Goal: Communication & Community: Ask a question

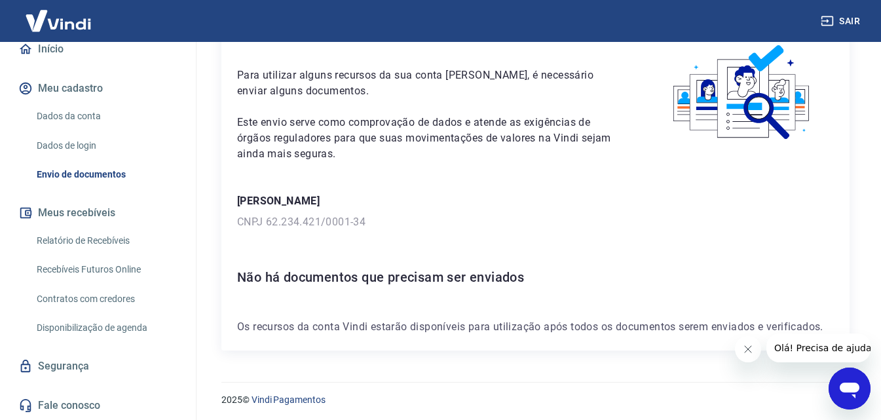
scroll to position [71, 0]
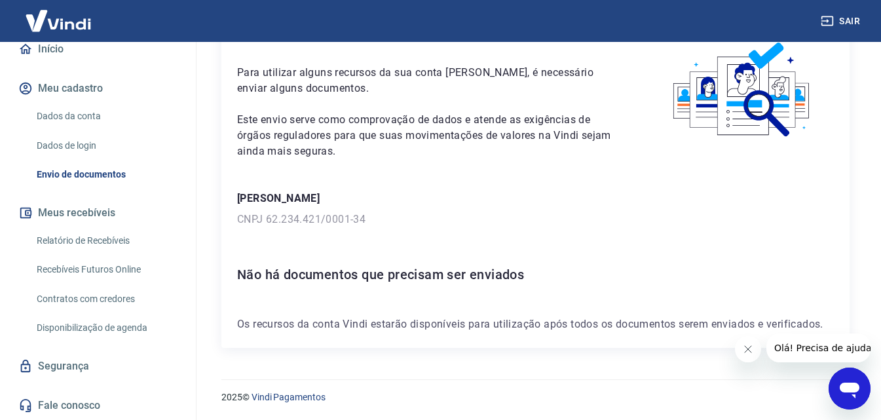
click at [80, 407] on link "Fale conosco" at bounding box center [98, 405] width 164 height 29
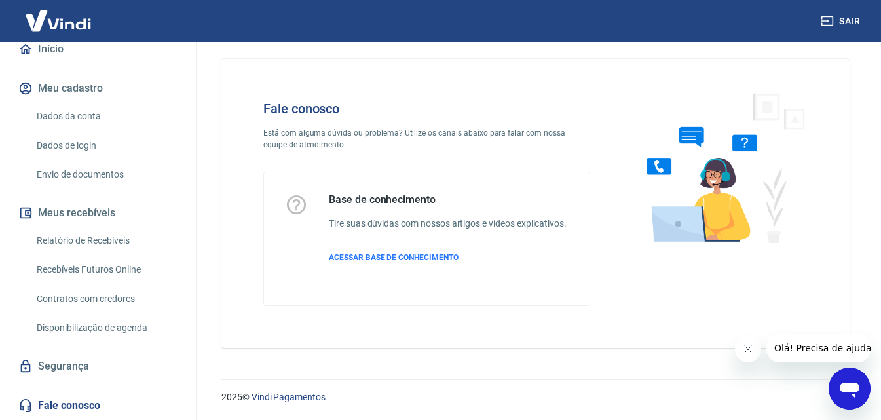
scroll to position [23, 0]
drag, startPoint x: 592, startPoint y: 252, endPoint x: 449, endPoint y: 238, distance: 143.5
click at [547, 243] on div "Fale conosco Está com alguma dúvida ou problema? Utilize os canais abaixo para …" at bounding box center [426, 203] width 369 height 247
drag, startPoint x: 756, startPoint y: 352, endPoint x: 784, endPoint y: 358, distance: 28.9
click html
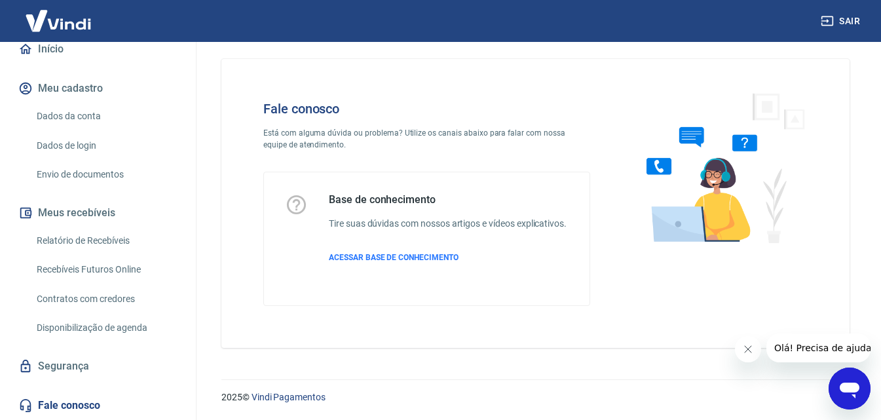
click at [836, 383] on div "Abrir janela de mensagens" at bounding box center [849, 388] width 39 height 39
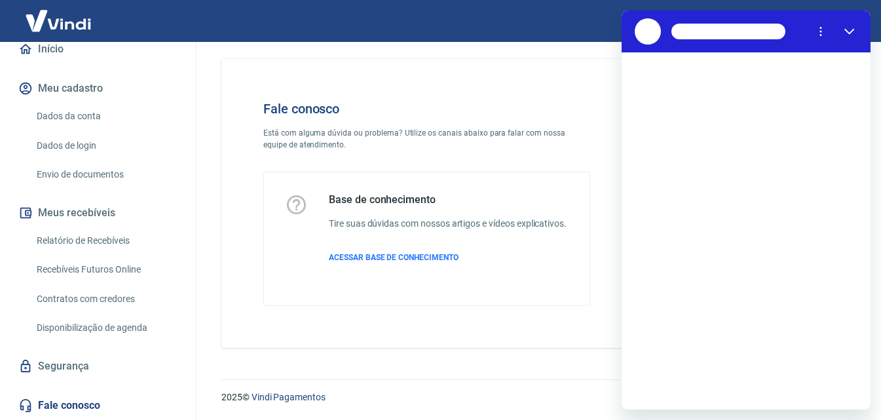
scroll to position [0, 0]
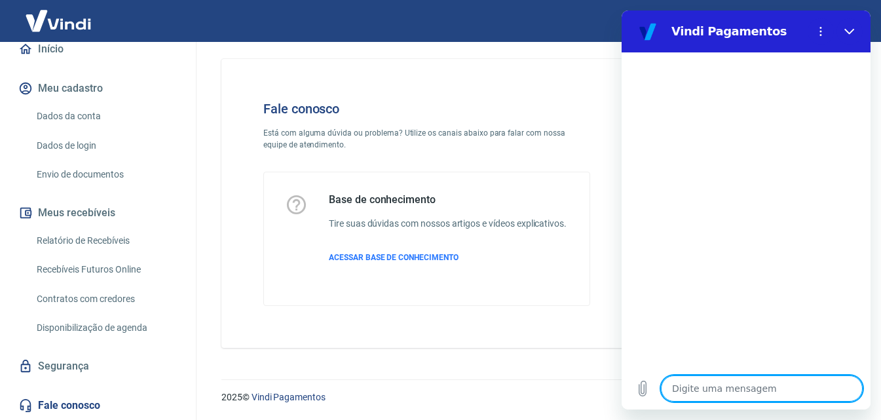
type textarea "F"
type textarea "x"
type textarea "Fa"
type textarea "x"
type textarea "Fal"
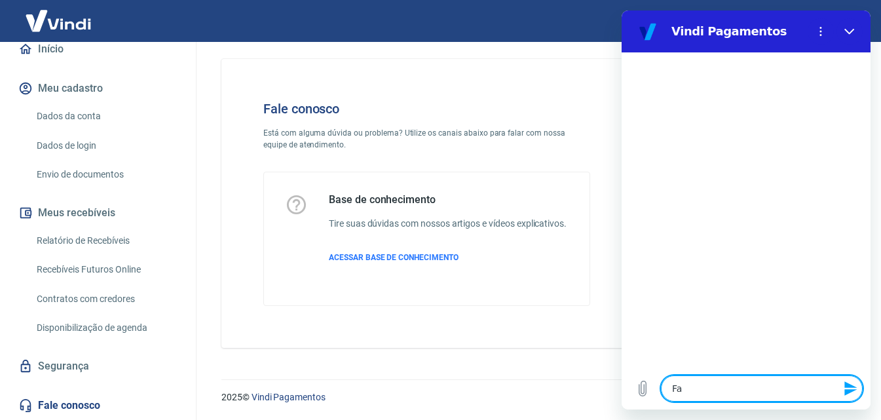
type textarea "x"
type textarea "Fala"
type textarea "x"
type textarea "Falar"
type textarea "x"
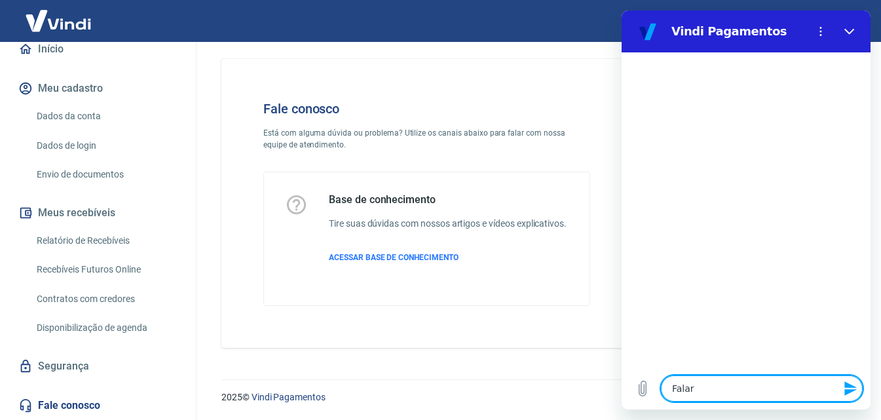
type textarea "Falar"
type textarea "x"
type textarea "Falar c"
type textarea "x"
type textarea "Falar co"
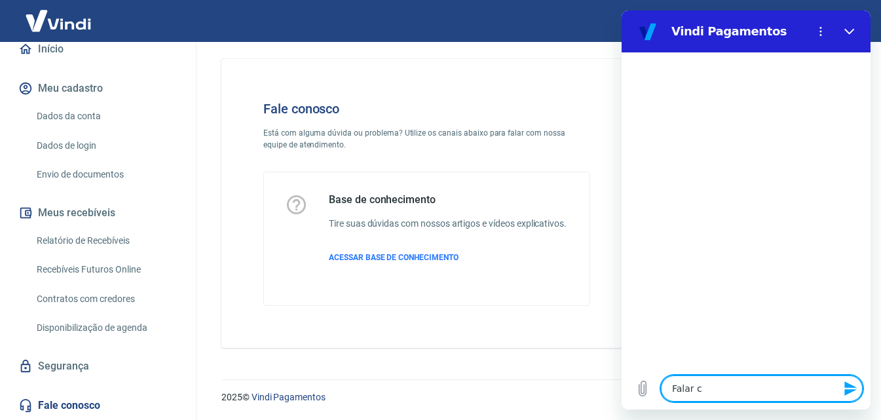
type textarea "x"
type textarea "Falar com"
type textarea "x"
type textarea "Falar com"
type textarea "x"
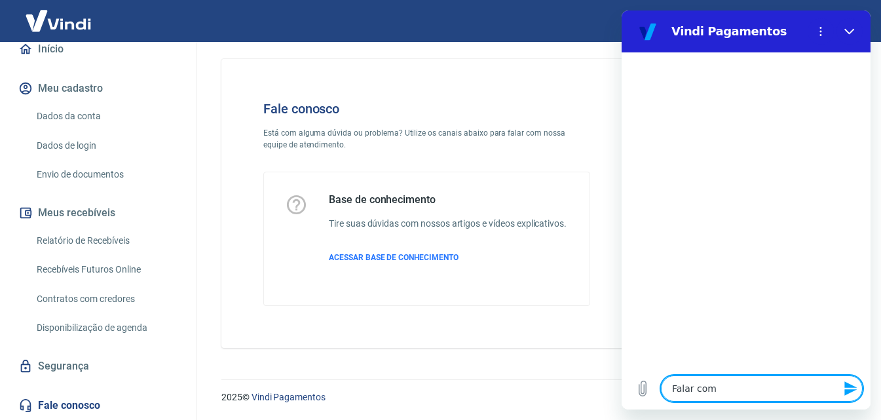
type textarea "Falar com a"
type textarea "x"
type textarea "Falar com at"
type textarea "x"
type textarea "Falar com ate"
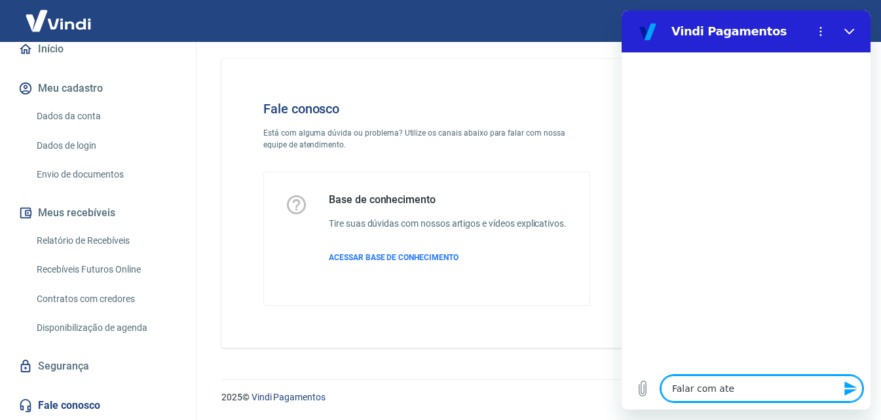
type textarea "x"
type textarea "Falar com aten"
type textarea "x"
type textarea "Falar com atend"
type textarea "x"
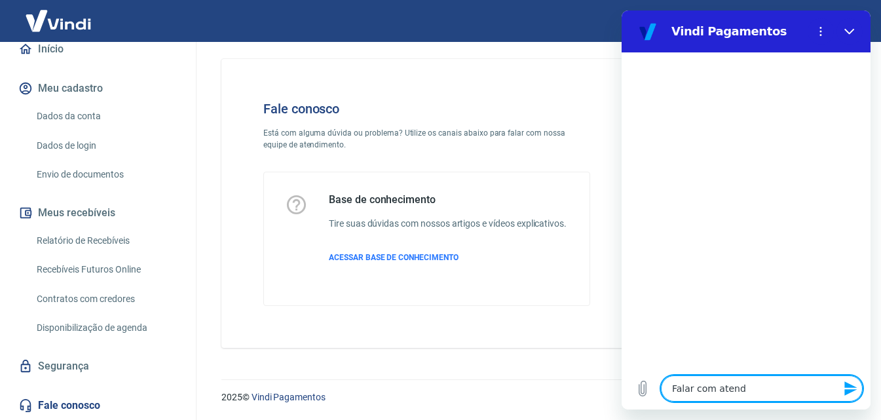
type textarea "Falar com atende"
type textarea "x"
type textarea "Falar com atenden"
type textarea "x"
type textarea "Falar com atendent"
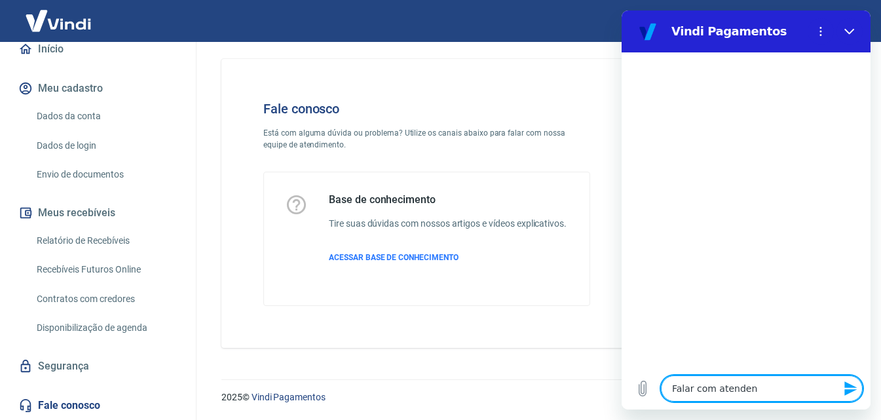
type textarea "x"
type textarea "Falar com atendente"
type textarea "x"
type textarea "Falar com atendente."
type textarea "x"
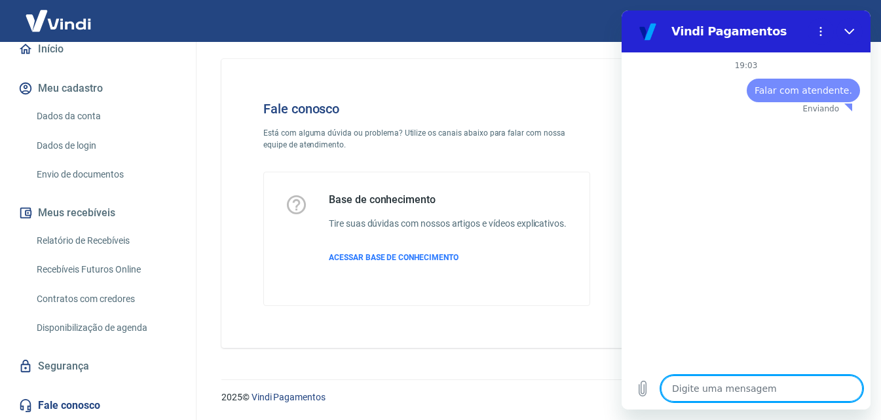
type textarea "x"
type textarea "Falar com atendente."
type textarea "x"
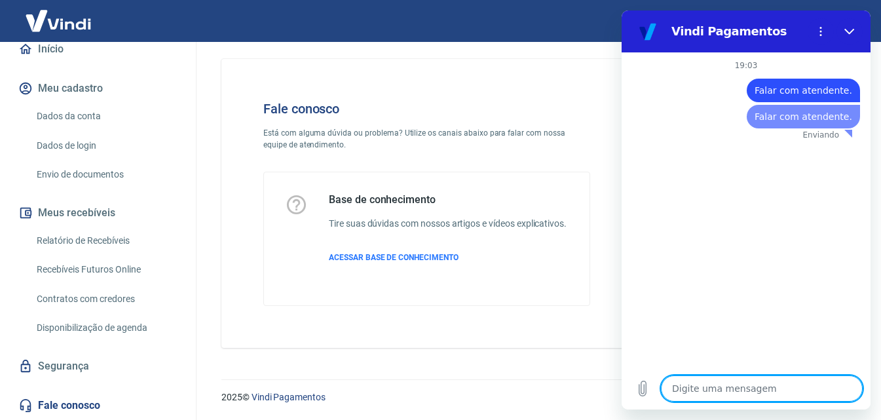
type textarea "x"
type textarea "Falar com atendente."
type textarea "x"
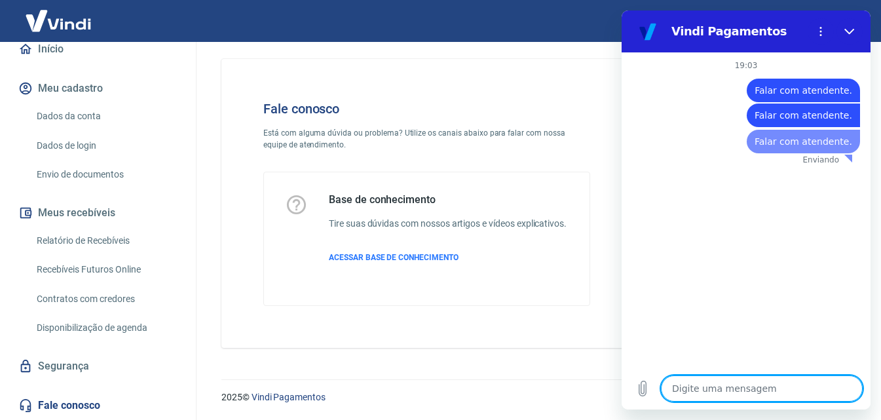
type textarea "x"
type textarea "Falar com atendente."
type textarea "x"
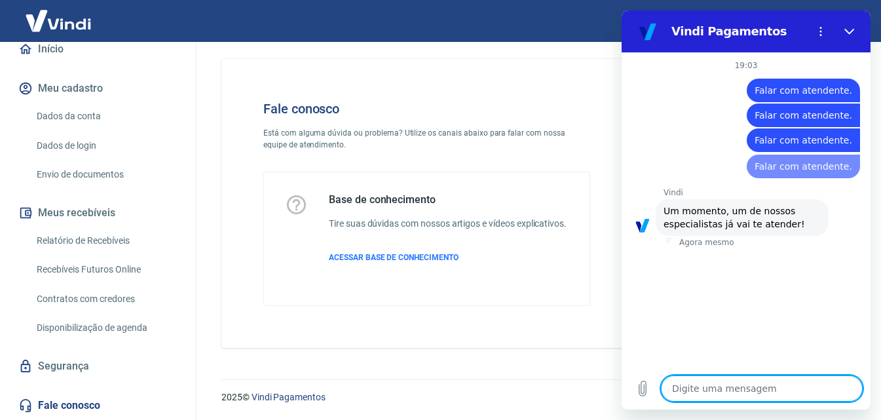
type textarea "Falar com atendente."
type textarea "x"
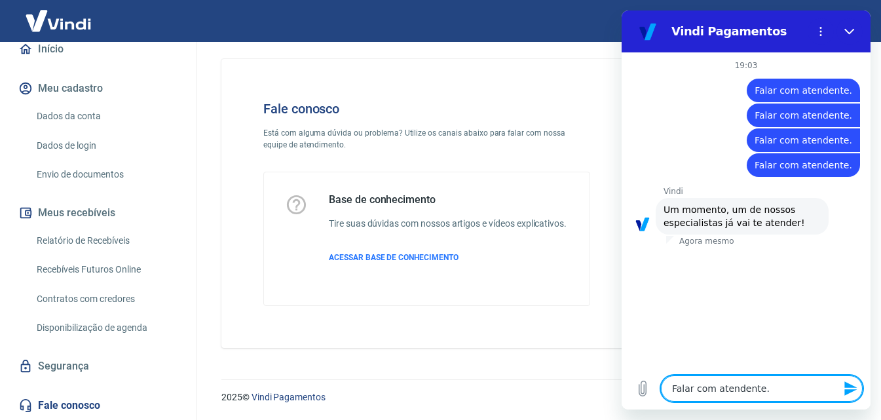
type textarea "x"
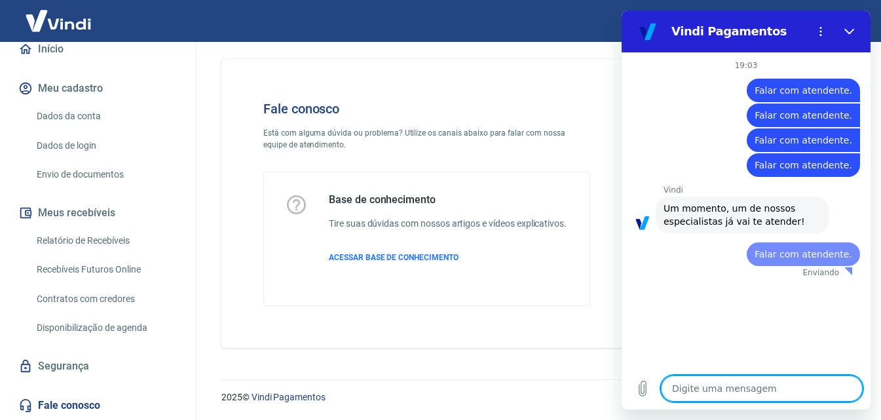
type textarea "Falar com atendente."
type textarea "x"
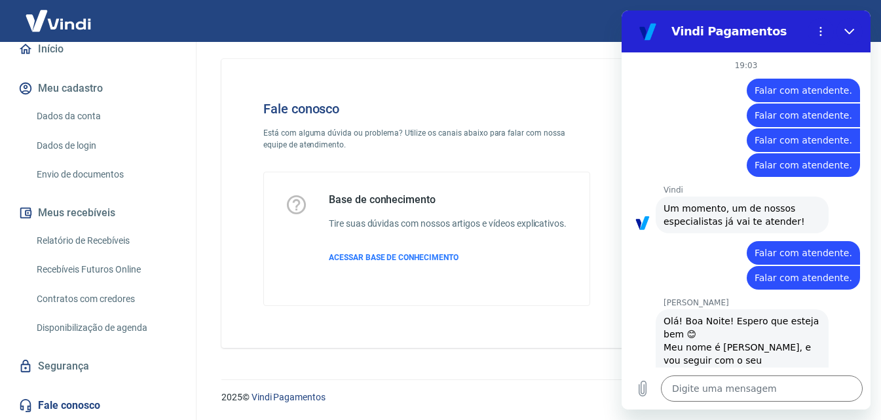
scroll to position [46, 0]
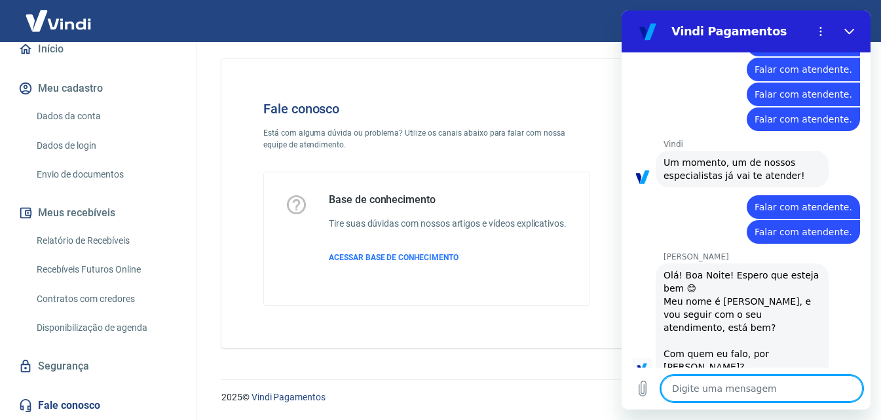
type textarea "x"
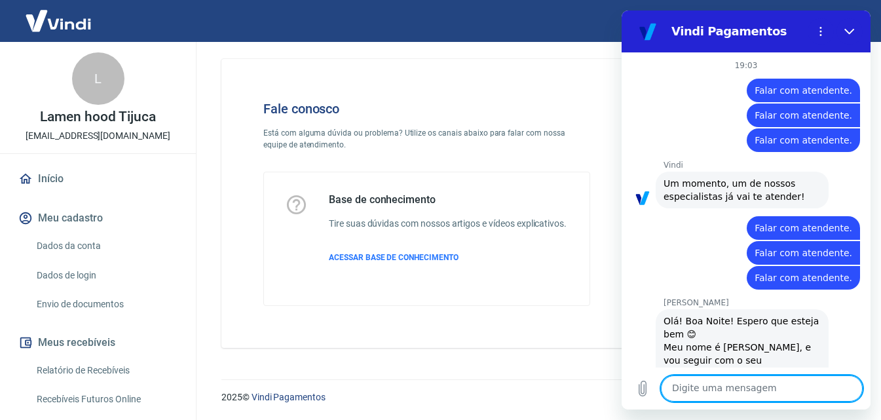
scroll to position [46, 0]
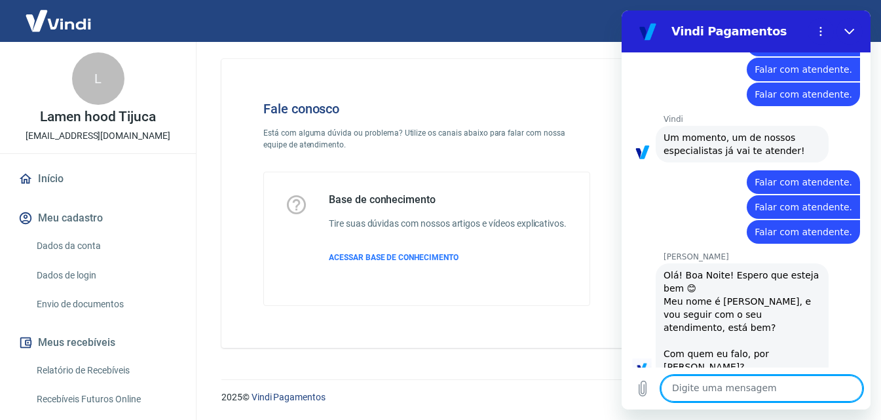
click at [795, 380] on textarea at bounding box center [762, 388] width 202 height 26
type textarea "Oi Marcele"
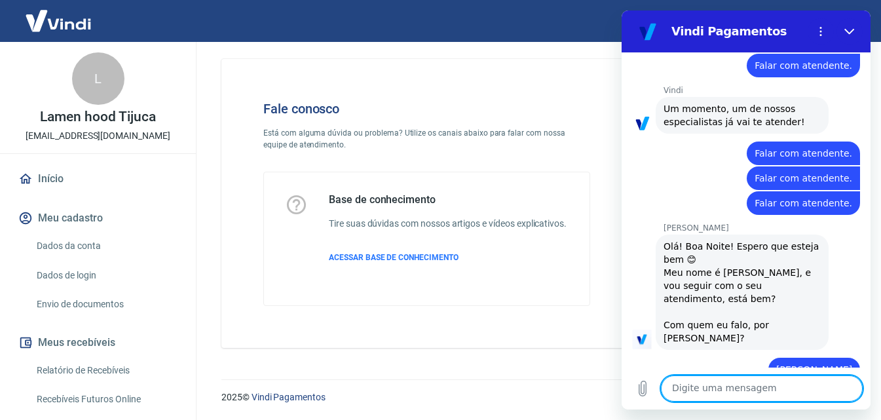
scroll to position [77, 0]
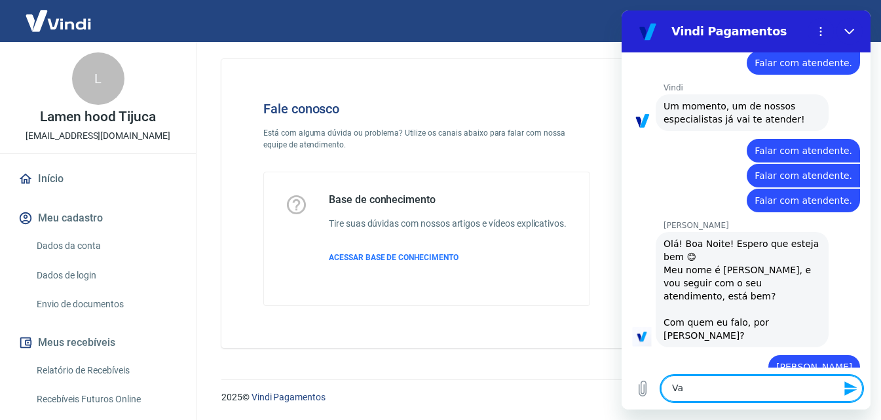
type textarea "V"
type textarea "Estou com minha conta em análise"
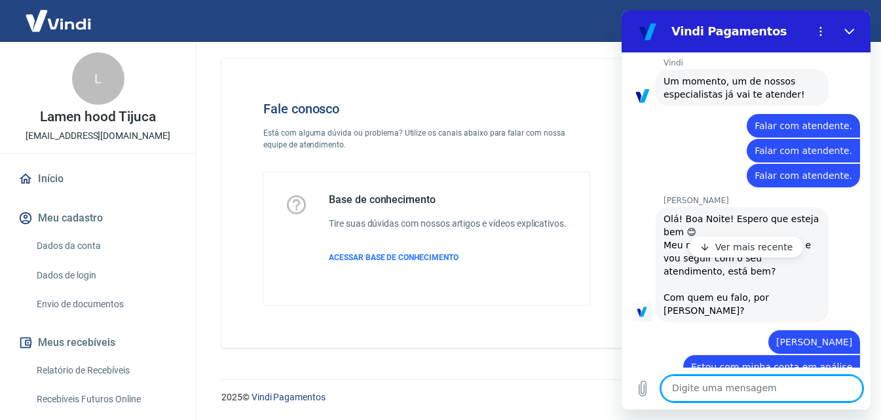
scroll to position [145, 0]
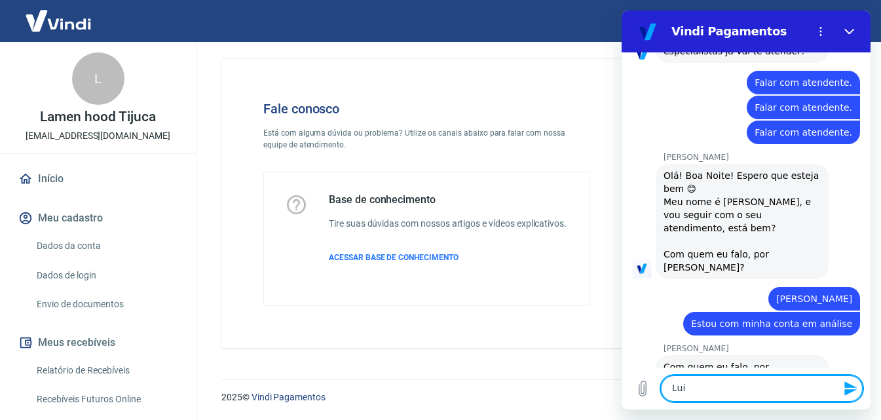
type textarea "Luiz"
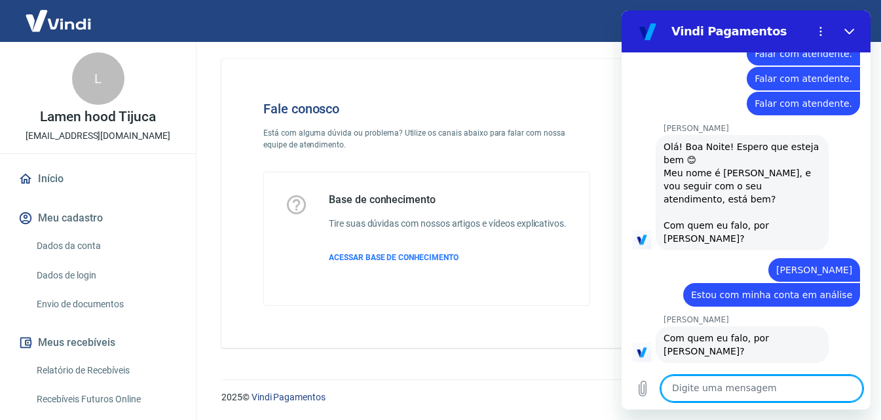
scroll to position [177, 0]
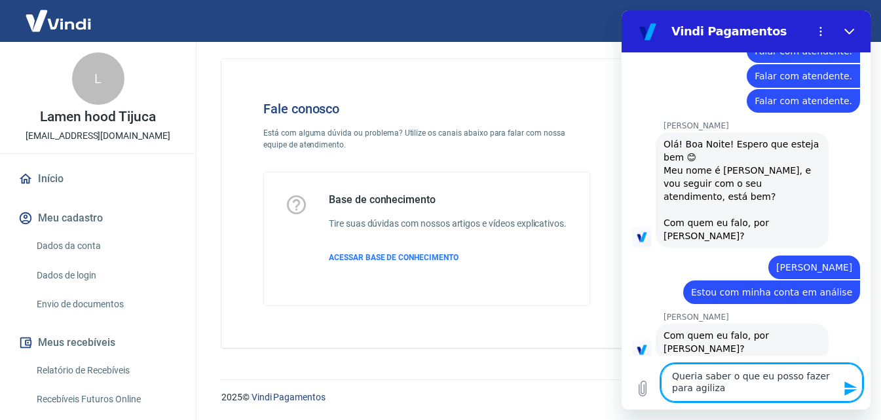
type textarea "Queria saber o que eu posso fazer para agilizar"
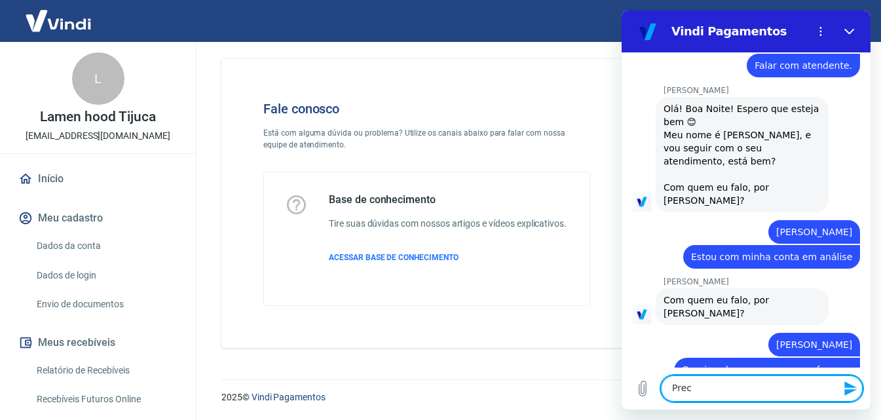
scroll to position [215, 0]
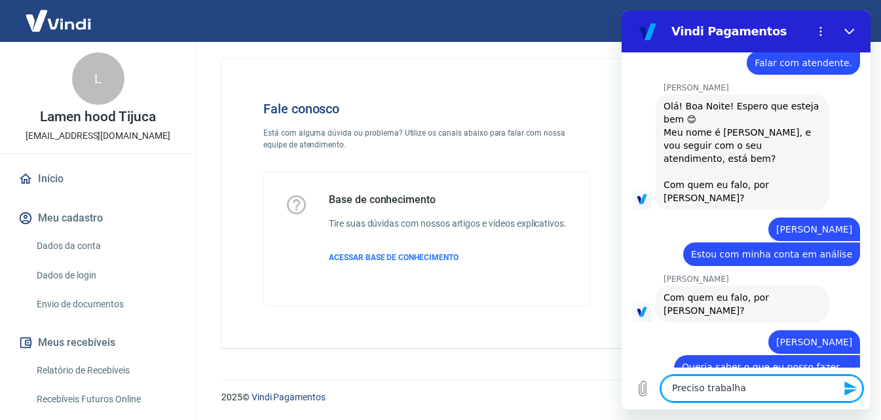
type textarea "Preciso trabalhar"
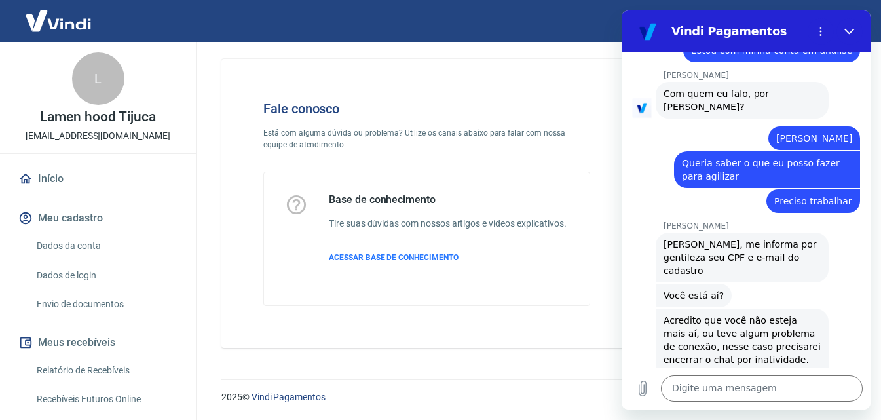
scroll to position [524, 0]
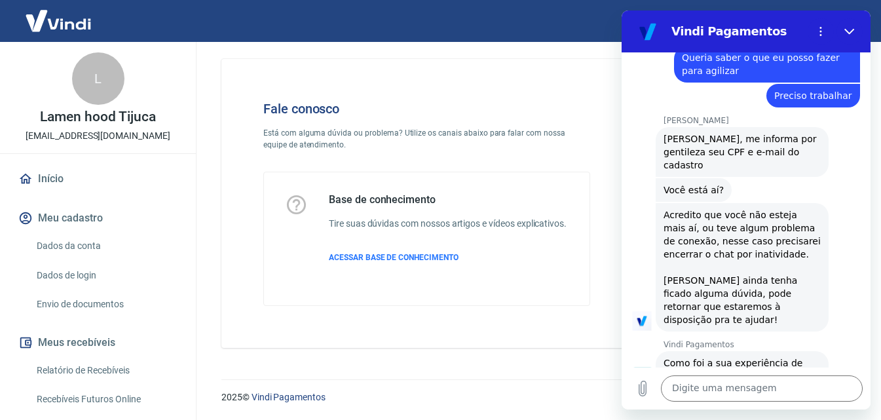
click at [826, 405] on button "Ruim 👎" at bounding box center [831, 424] width 58 height 38
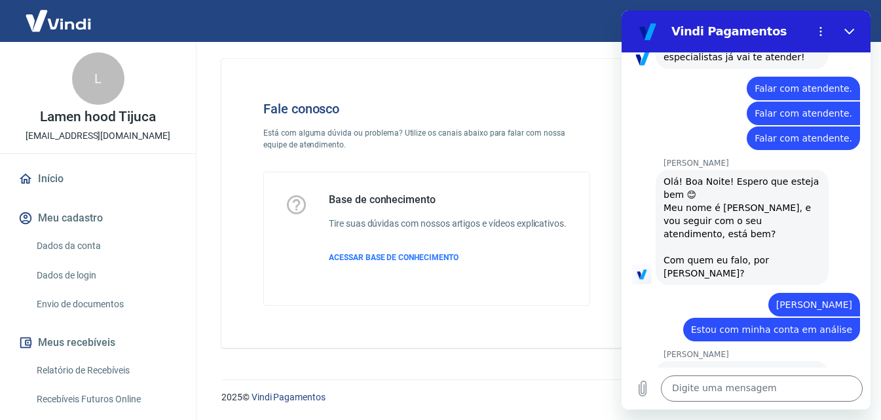
scroll to position [0, 0]
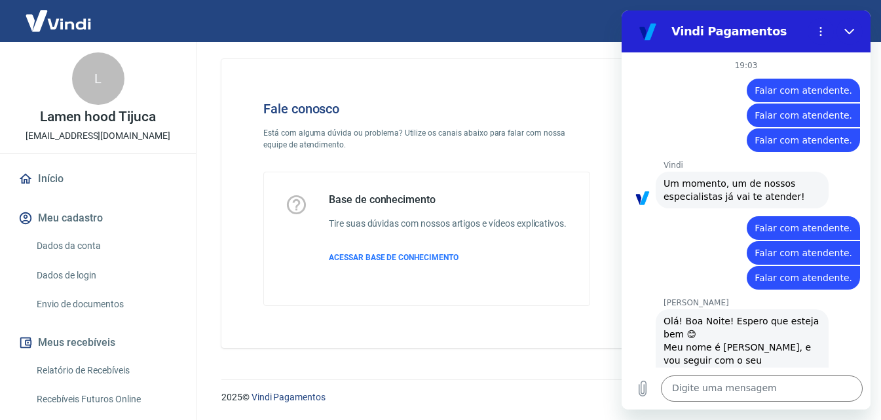
click at [806, 223] on span "Falar com atendente." at bounding box center [803, 228] width 98 height 10
copy span "Falar com atendente."
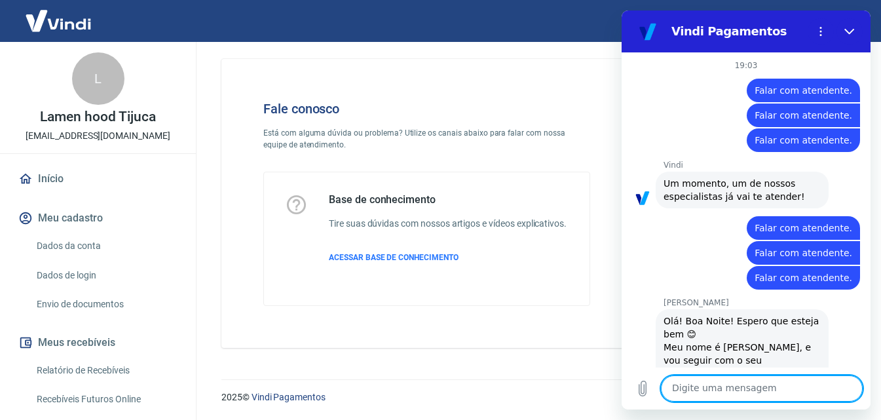
click at [709, 390] on textarea at bounding box center [762, 388] width 202 height 26
paste textarea "Falar com atendente."
type textarea "Falar com atendente."
paste textarea "Falar com atendente."
type textarea "Falar com atendente."
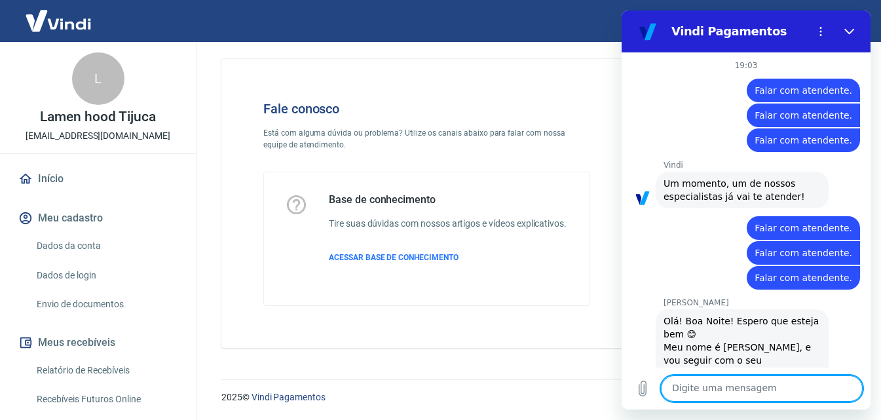
paste textarea "Falar com atendente."
type textarea "Falar com atendente."
paste textarea "Falar com atendente."
type textarea "Falar com atendente."
paste textarea "Falar com atendente."
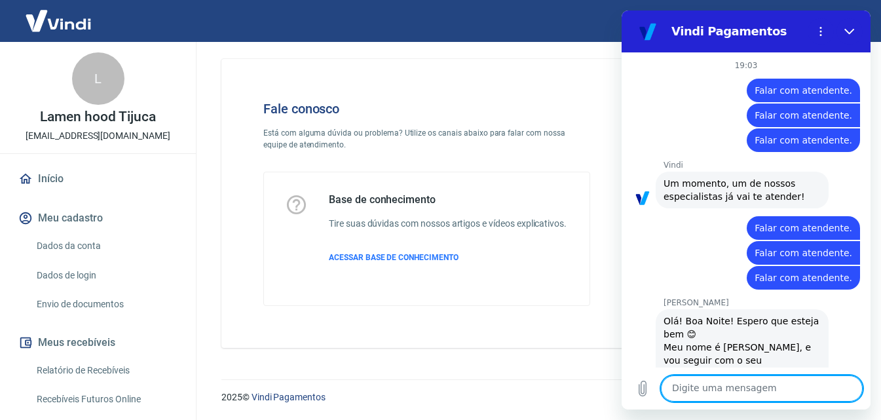
type textarea "Falar com atendente."
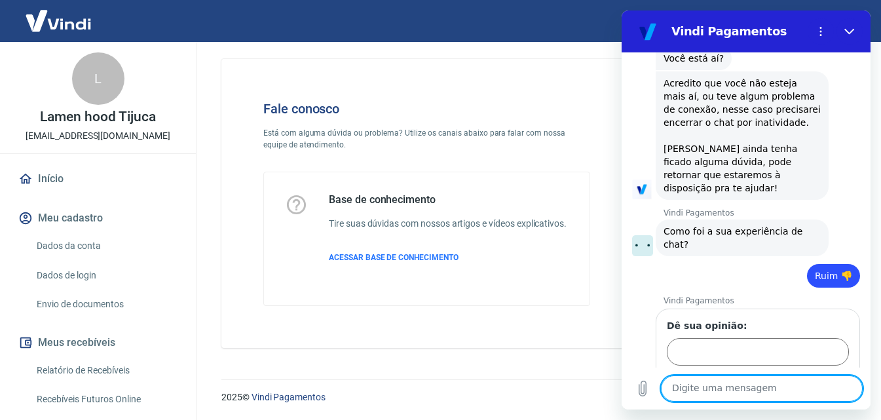
scroll to position [782, 0]
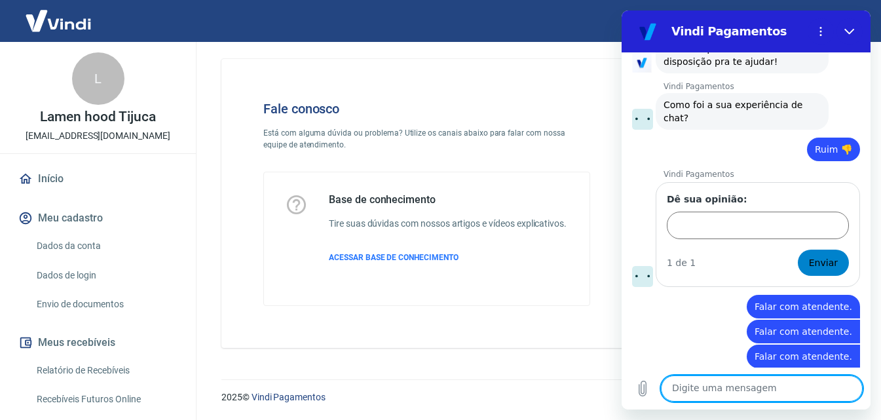
click at [815, 255] on span "Enviar" at bounding box center [823, 263] width 29 height 16
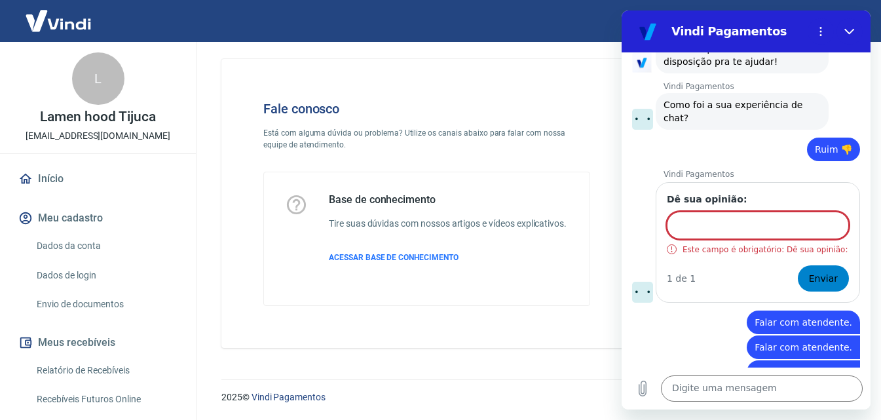
scroll to position [798, 0]
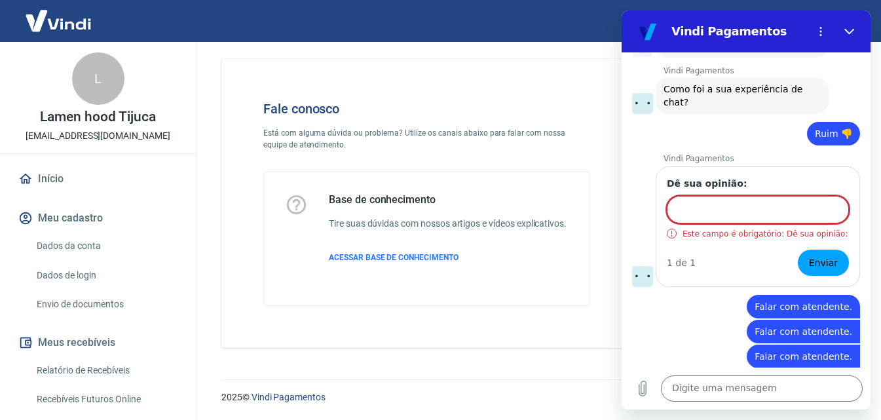
click at [765, 177] on div "Dê sua opinião: Este campo é obrigatório: Dê sua opinião:" at bounding box center [758, 208] width 182 height 62
click at [737, 177] on div "Dê sua opinião: Este campo é obrigatório: Dê sua opinião:" at bounding box center [758, 208] width 182 height 62
click at [737, 196] on input "Dê sua opinião:" at bounding box center [758, 210] width 182 height 28
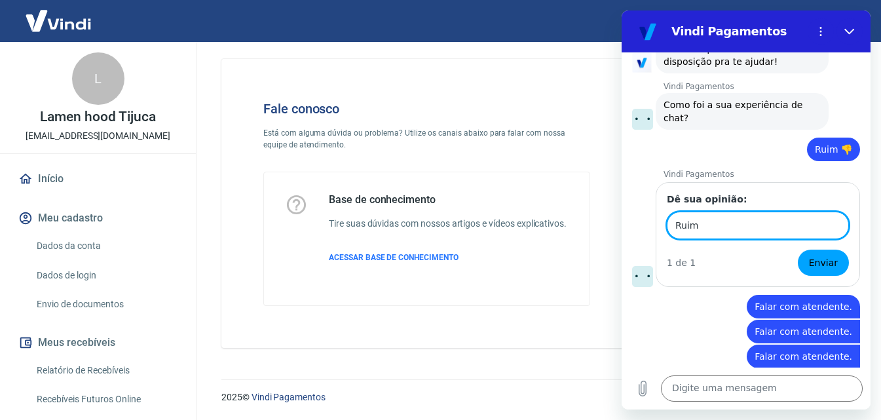
type input "Ruim"
click at [798, 250] on button "Enviar" at bounding box center [823, 263] width 51 height 26
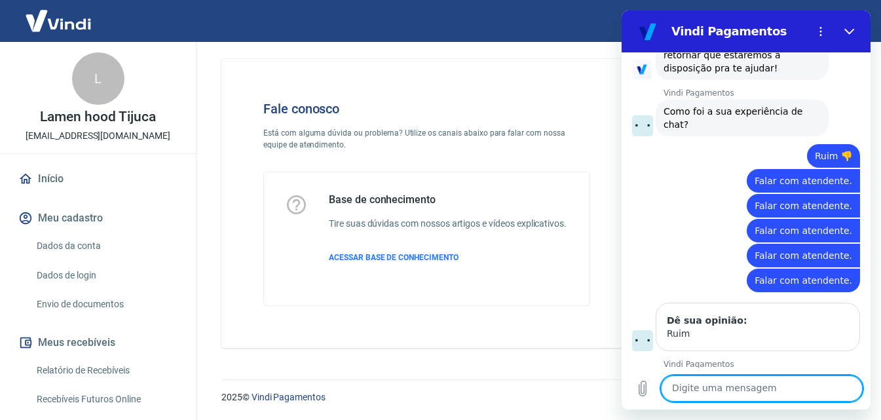
scroll to position [778, 0]
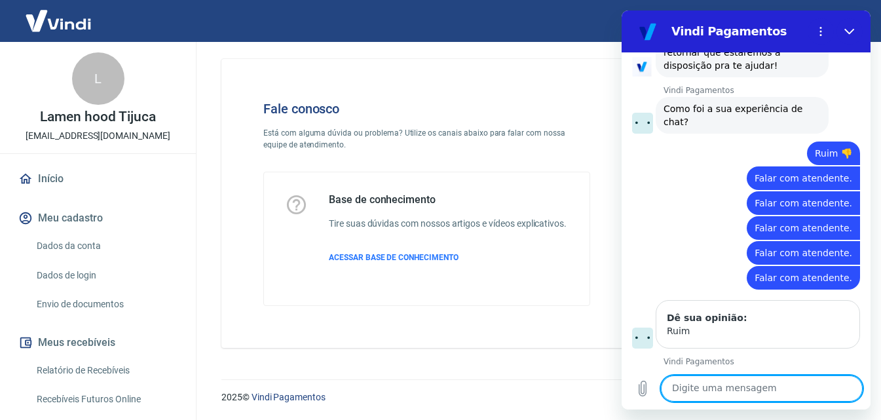
click at [749, 386] on textarea at bounding box center [762, 388] width 202 height 26
paste textarea "Falar com atendente."
type textarea "Falar com atendente."
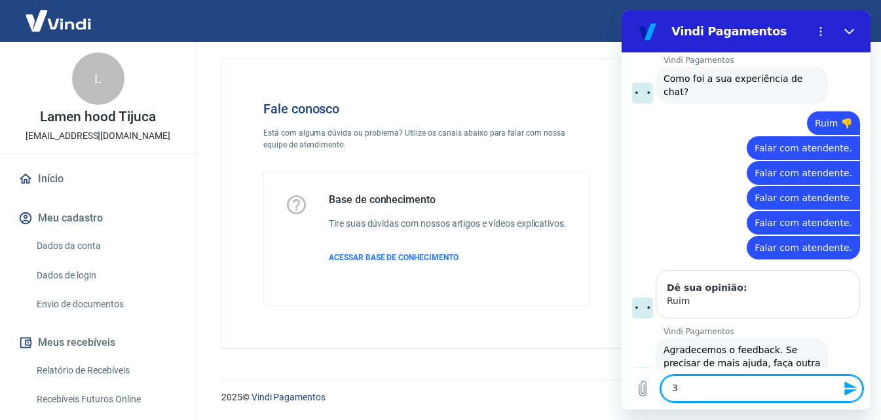
paste textarea "Falar com atendente."
type textarea "3Falar com atendente."
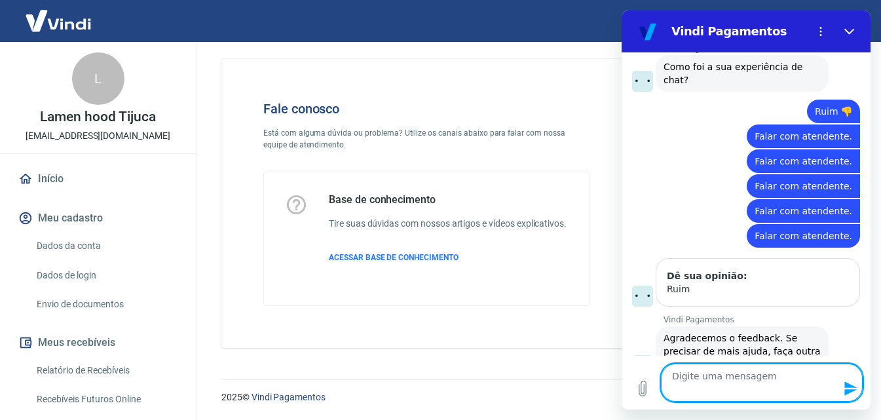
paste textarea "Falar com atendente."
type textarea "Falar com atendente."
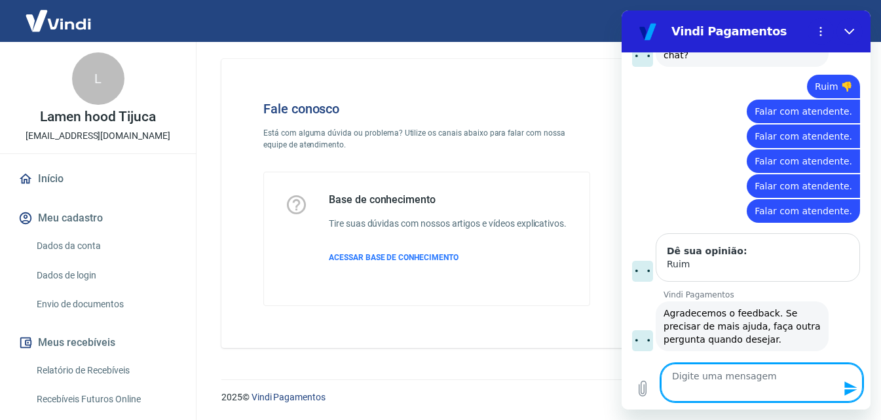
paste textarea "Falar com atendente."
type textarea "Falar com atendente."
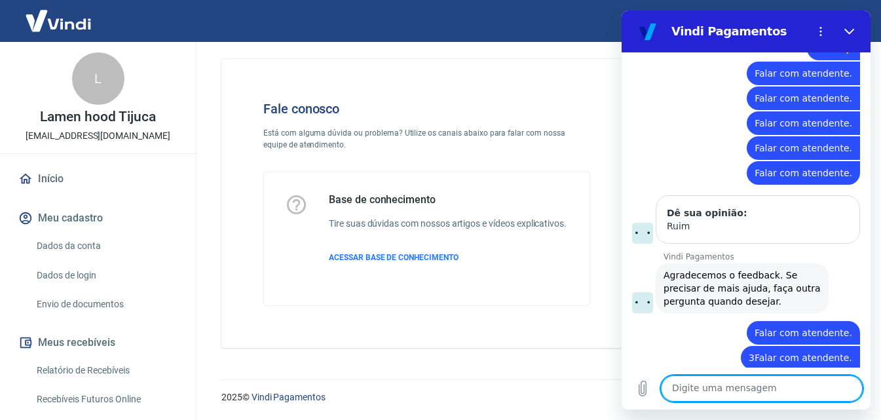
paste textarea "Falar com atendente."
type textarea "Falar com atendente."
paste textarea "Falar com atendente."
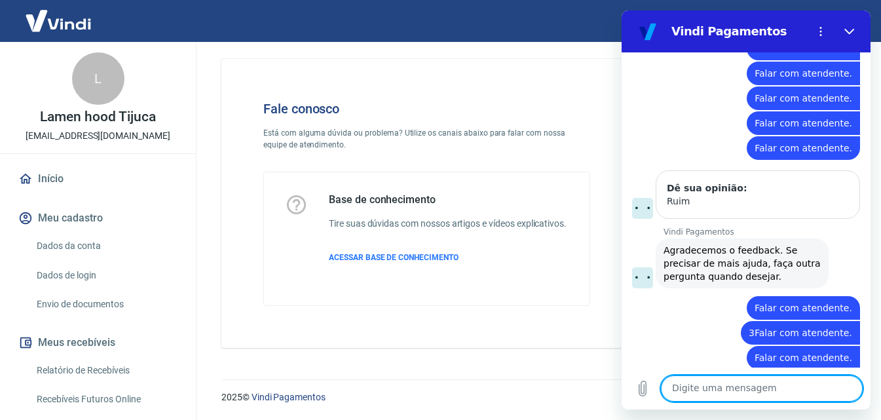
type textarea "Falar com atendente."
paste textarea "Falar com atendente."
type textarea "Falar com atendente."
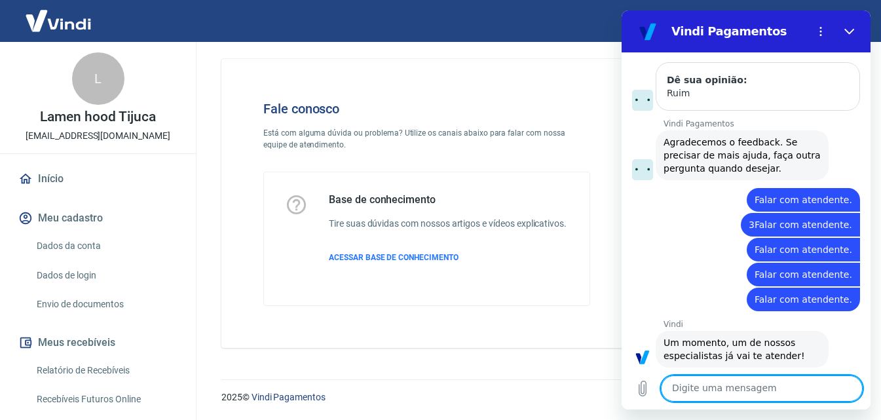
paste textarea "Falar com atendente."
type textarea "Falar com atendente."
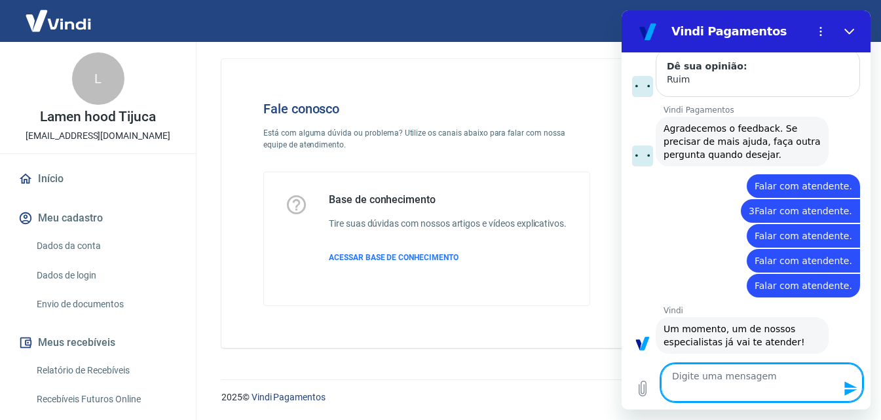
paste textarea "Falar com atendente."
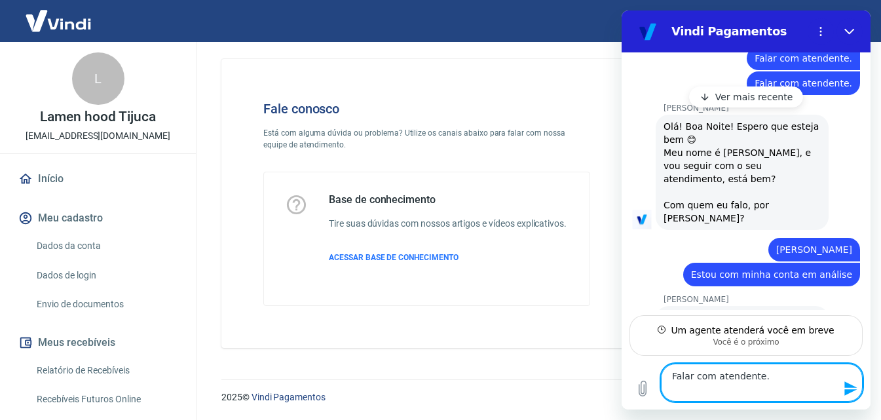
scroll to position [200, 0]
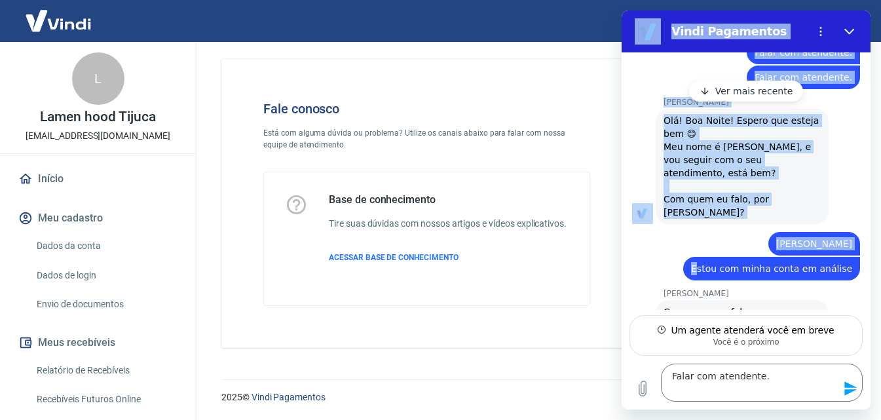
drag, startPoint x: 706, startPoint y: 240, endPoint x: 878, endPoint y: 238, distance: 171.6
click html "Vindi Pagamentos 19:03 Web User 68a797a4ff73ccedef689195 diz: Falar com atenden…"
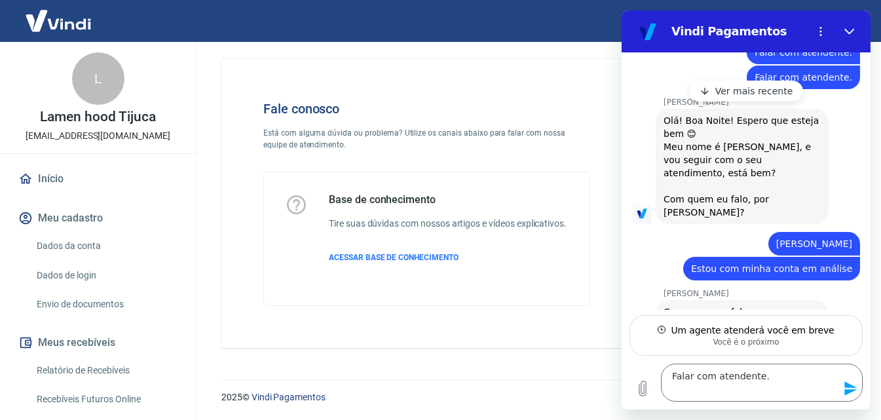
click at [797, 263] on span "Estou com minha conta em análise" at bounding box center [771, 268] width 161 height 10
copy span "Estou com minha conta em análise"
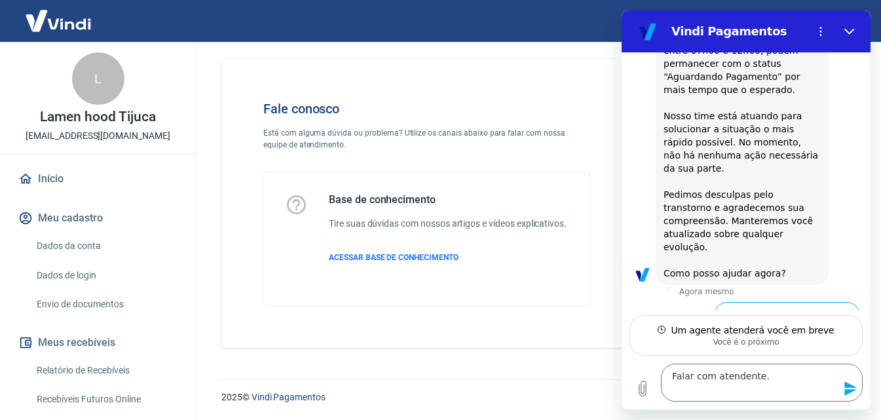
scroll to position [1759, 0]
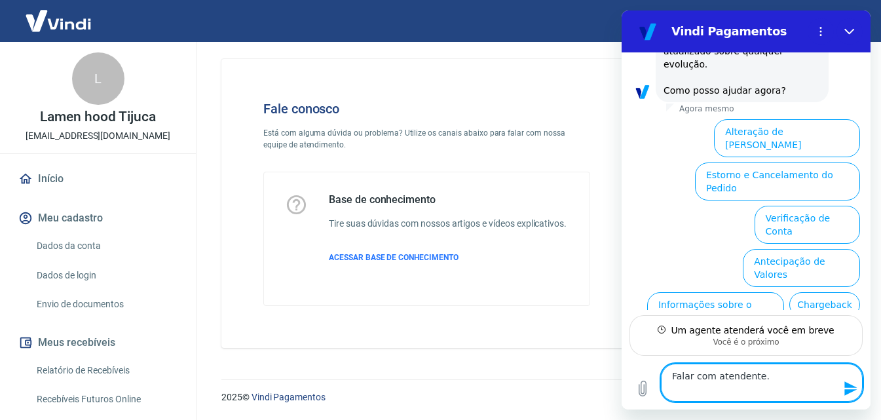
click at [764, 382] on textarea "Falar com atendente." at bounding box center [762, 382] width 202 height 38
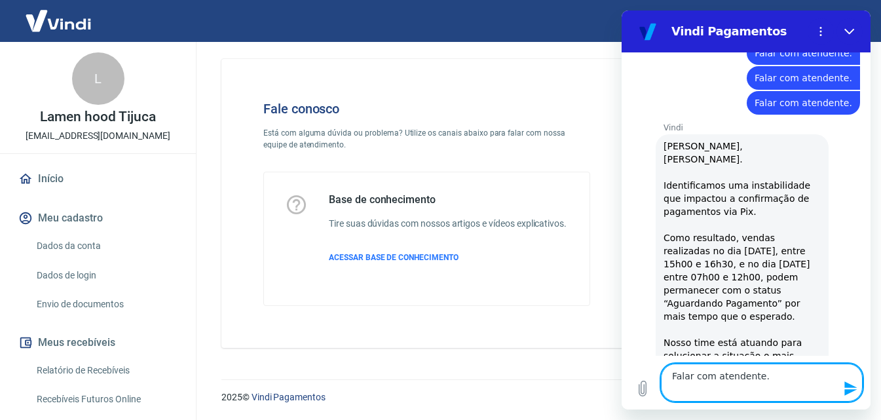
scroll to position [1551, 0]
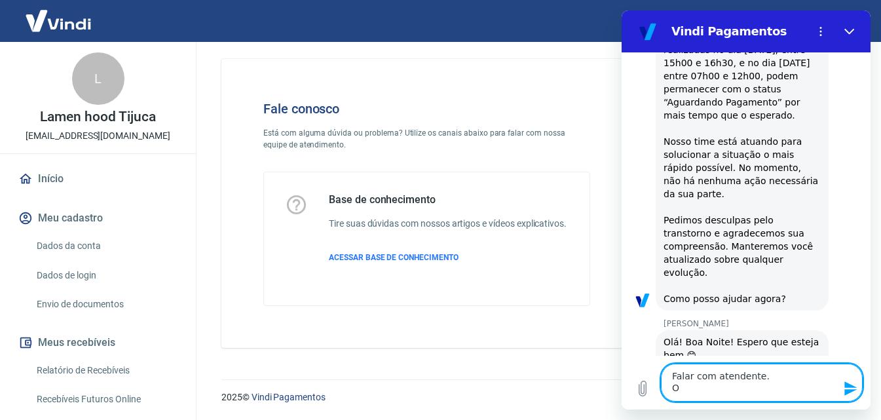
type textarea "Falar com atendente. Oi"
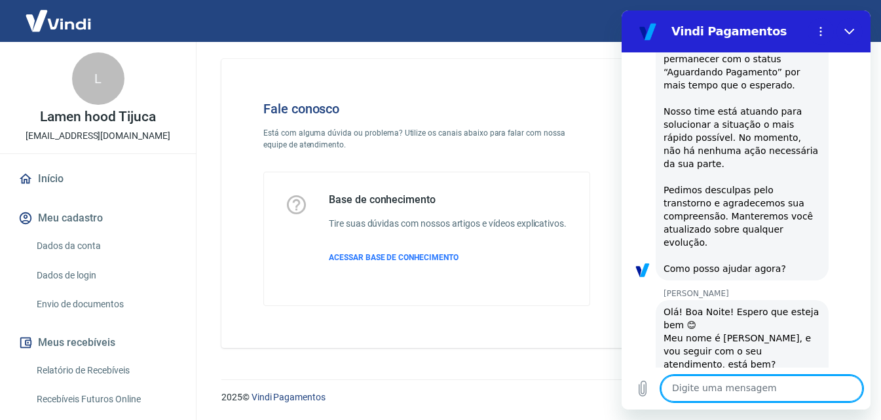
scroll to position [1584, 0]
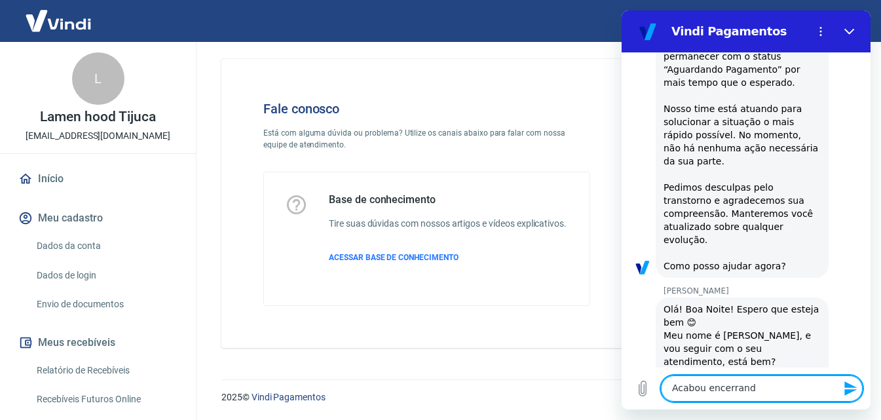
type textarea "Acabou encerrando"
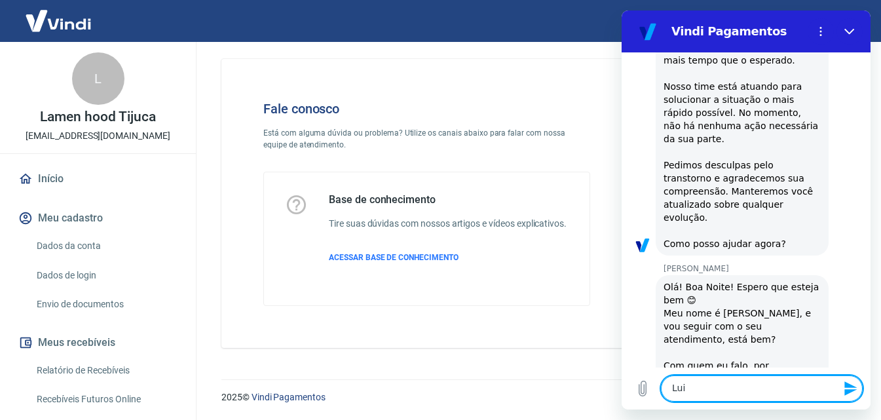
scroll to position [1608, 0]
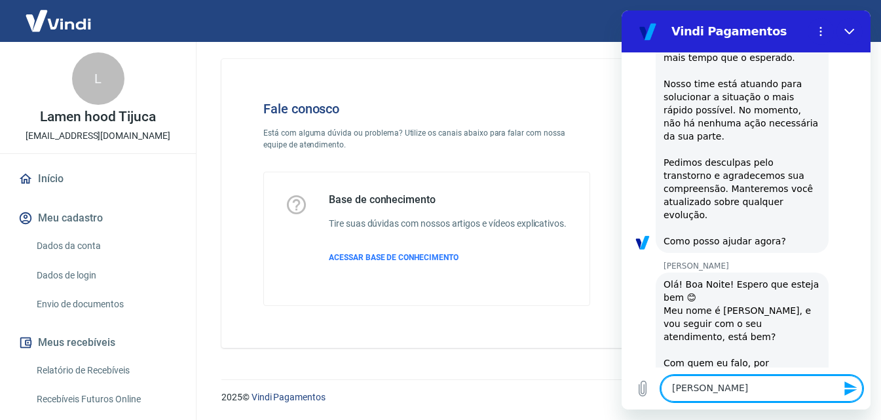
type textarea "Luiz Luiz"
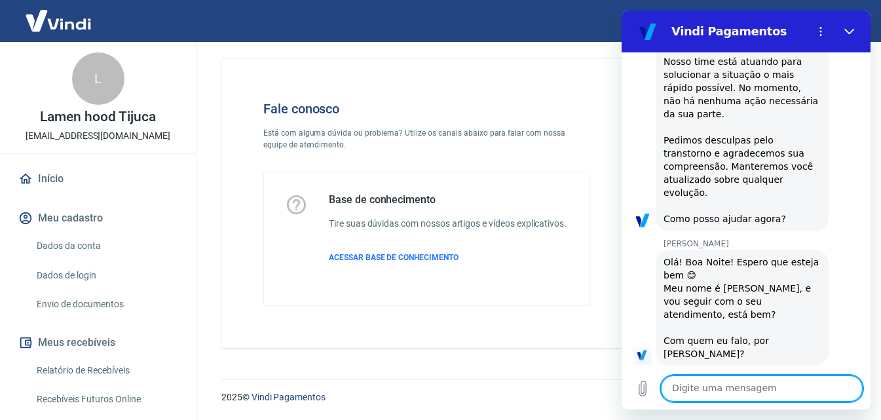
scroll to position [1633, 0]
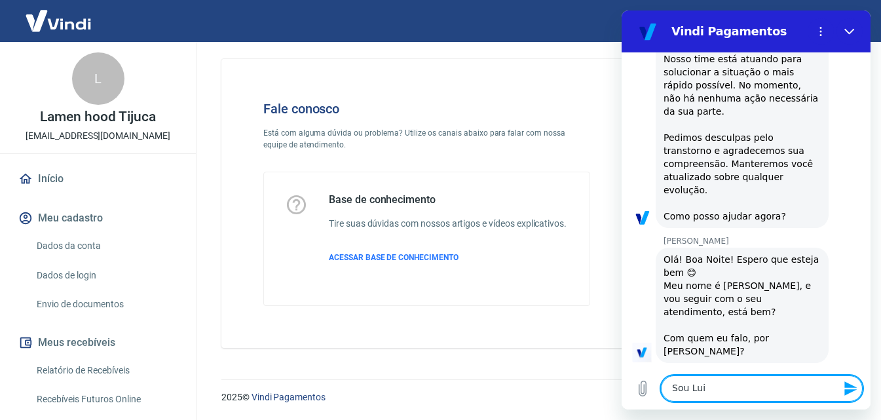
type textarea "Sou Luiz"
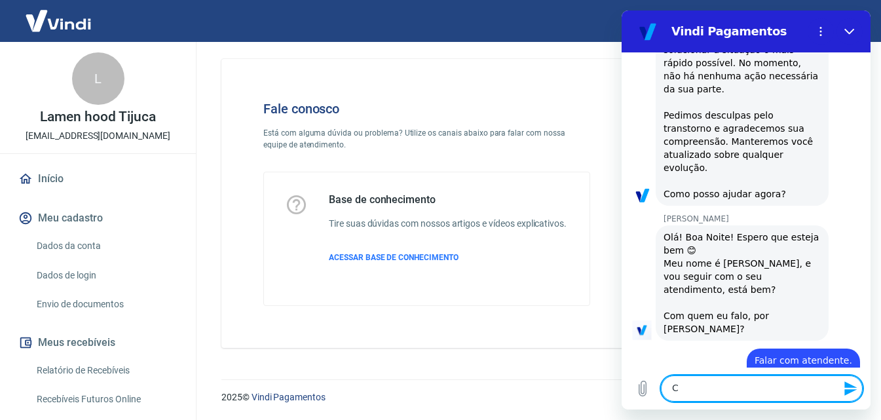
scroll to position [1658, 0]
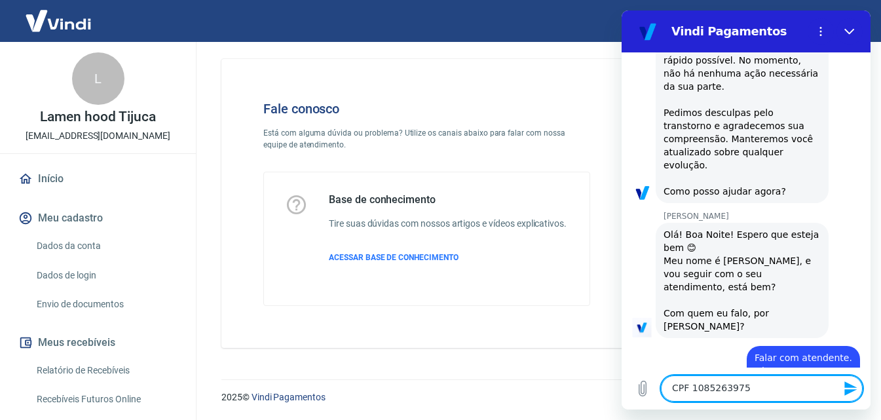
type textarea "CPF 10852639759"
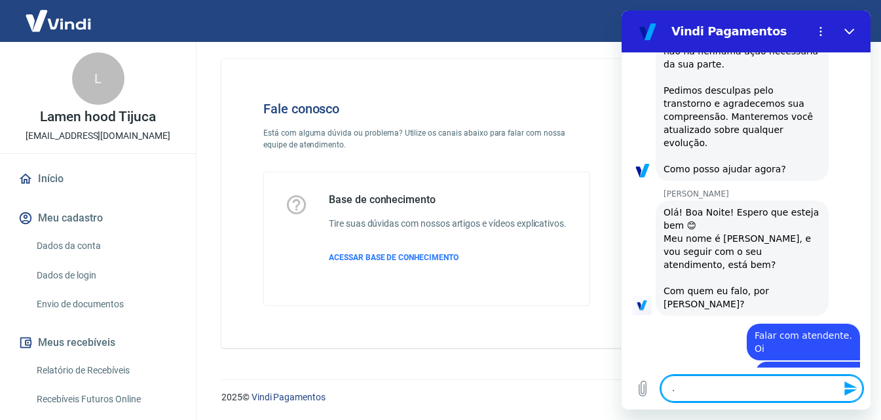
scroll to position [1683, 0]
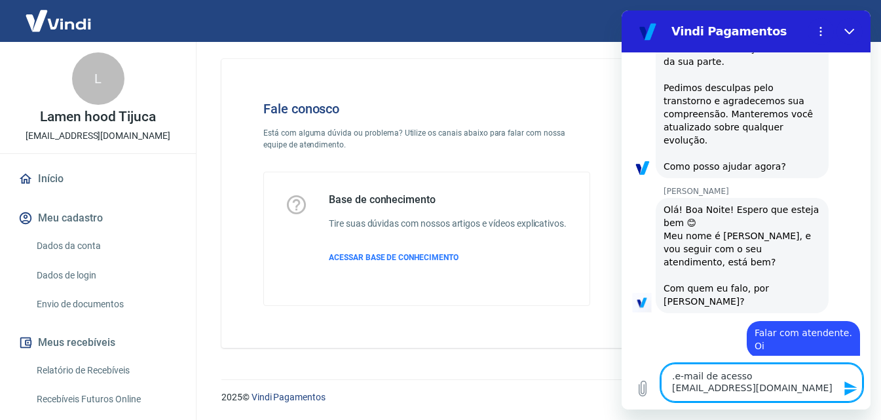
type textarea ".e-mail de acesso lamenhoodtijuca@gmail.com"
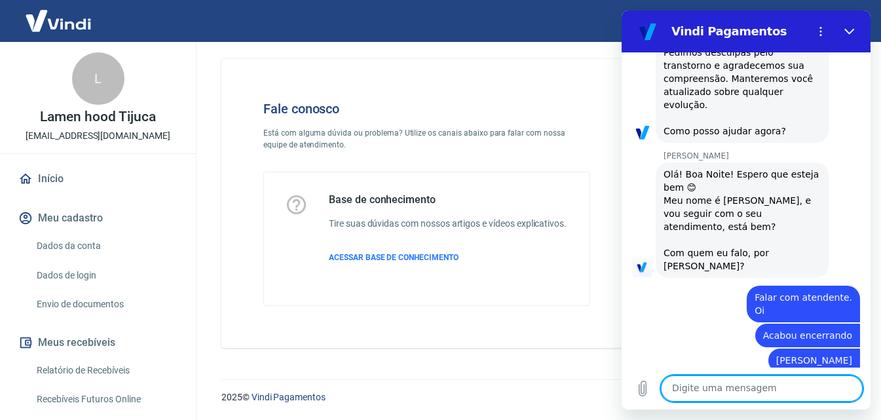
scroll to position [1721, 0]
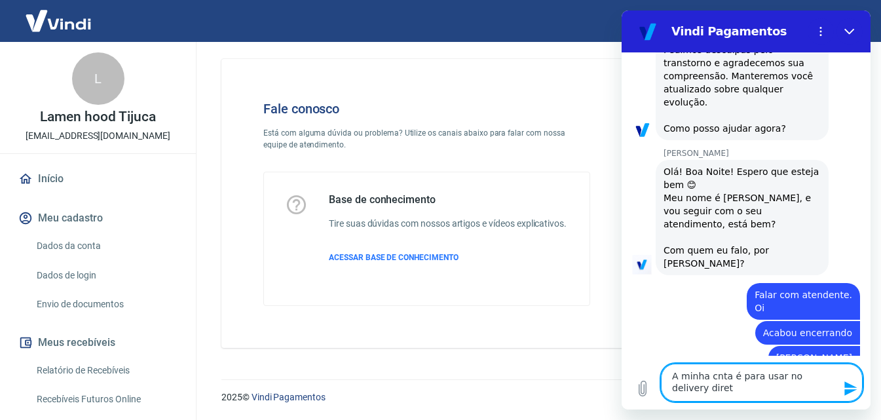
type textarea "A minha cnta é para usar no delivery direto"
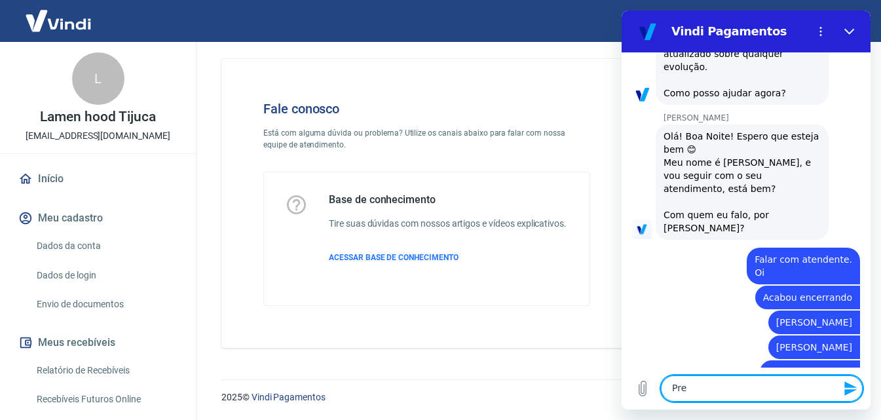
scroll to position [1759, 0]
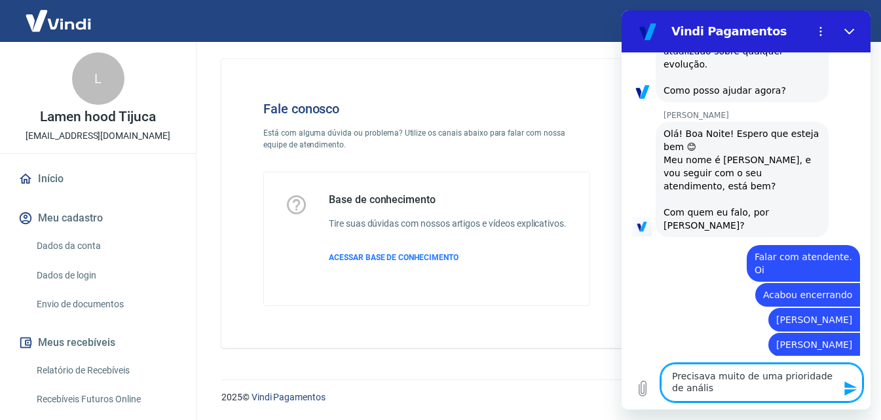
type textarea "Precisava muito de uma prioridade de análise"
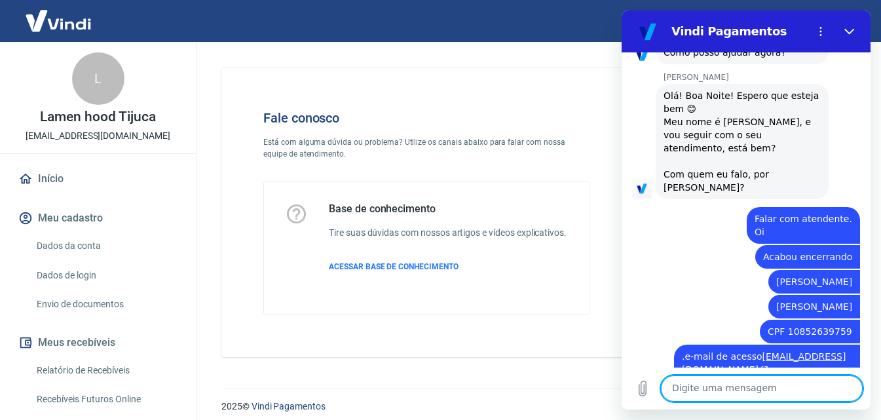
scroll to position [1880, 0]
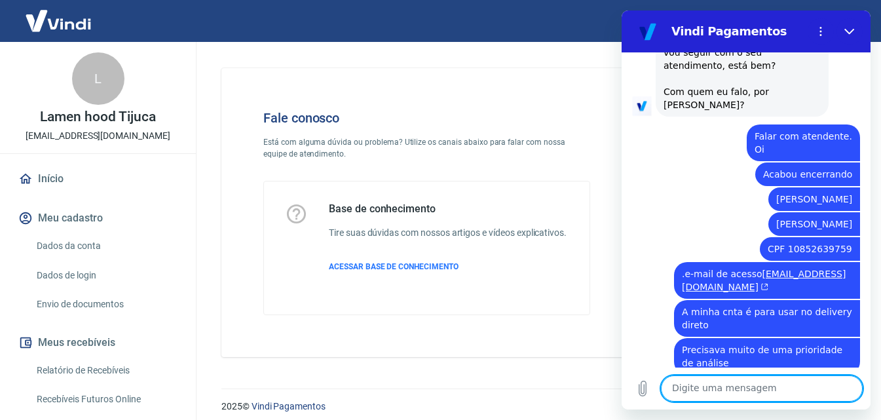
click at [753, 390] on textarea at bounding box center [762, 388] width 202 height 26
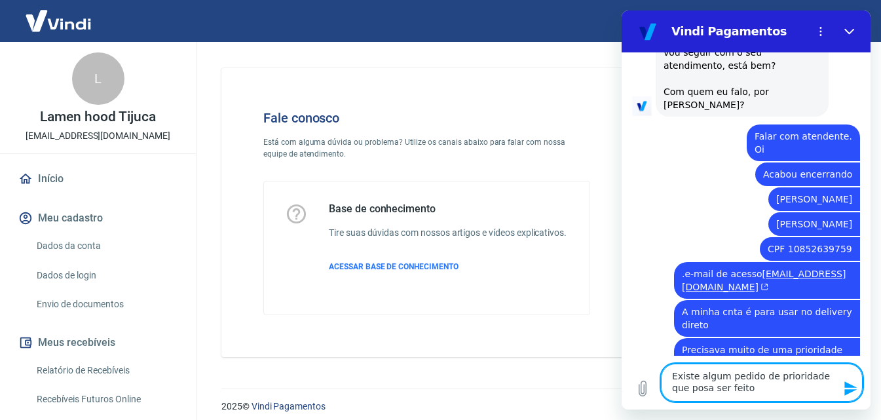
type textarea "Existe algum pedido de prioridade que posa ser feito?"
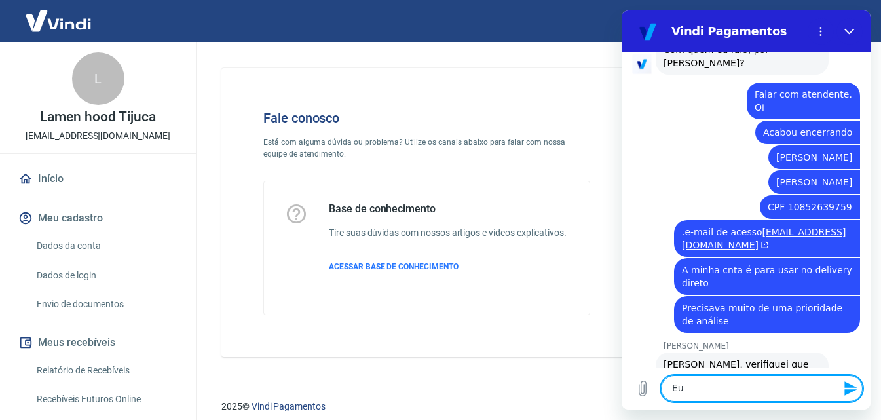
scroll to position [1924, 0]
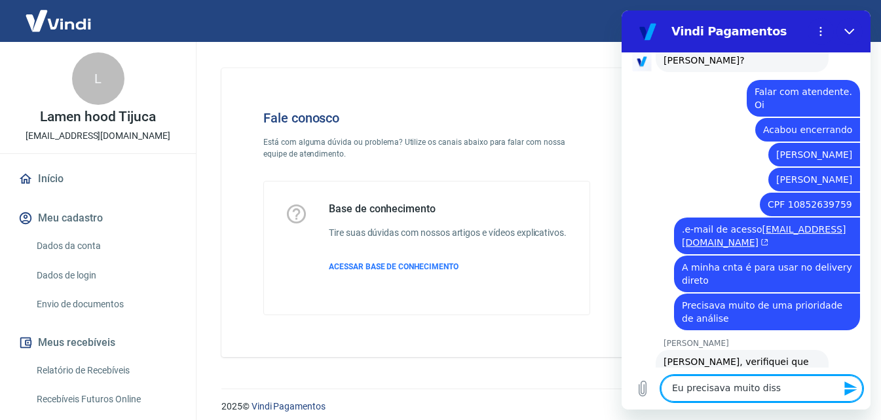
type textarea "Eu precisava muito disso"
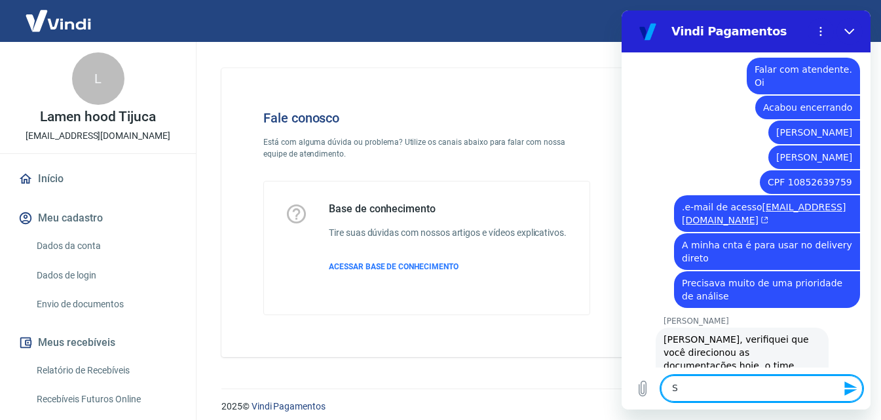
scroll to position [1949, 0]
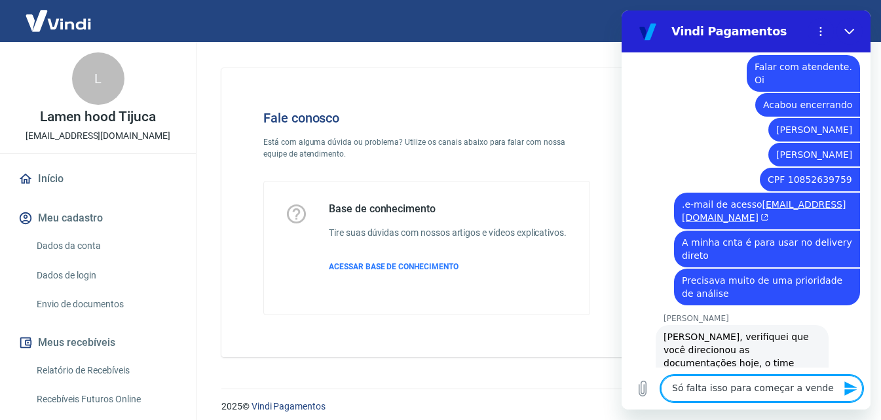
type textarea "Só falta isso para começar a vender"
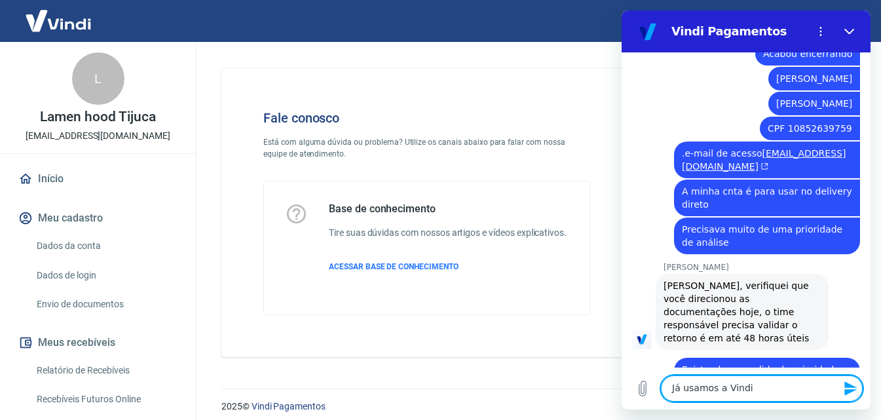
scroll to position [1999, 0]
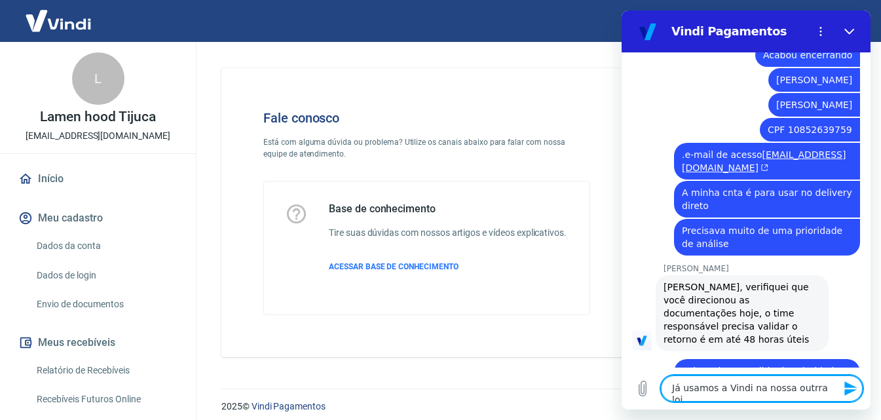
type textarea "Já usamos a Vindi na nossa outrra loja"
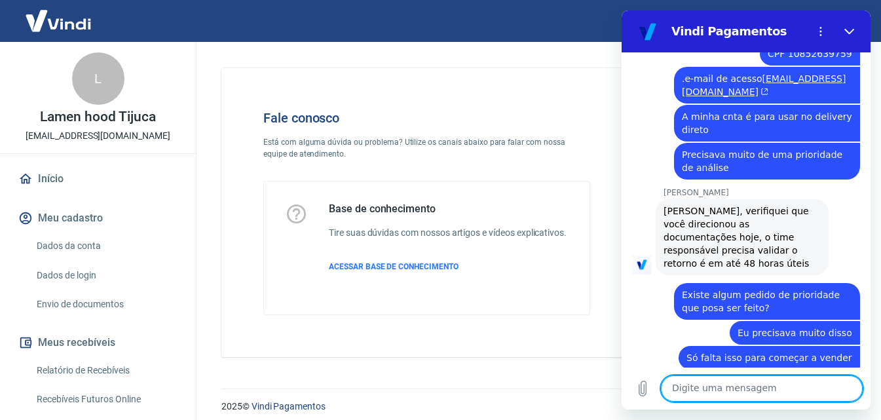
scroll to position [2093, 0]
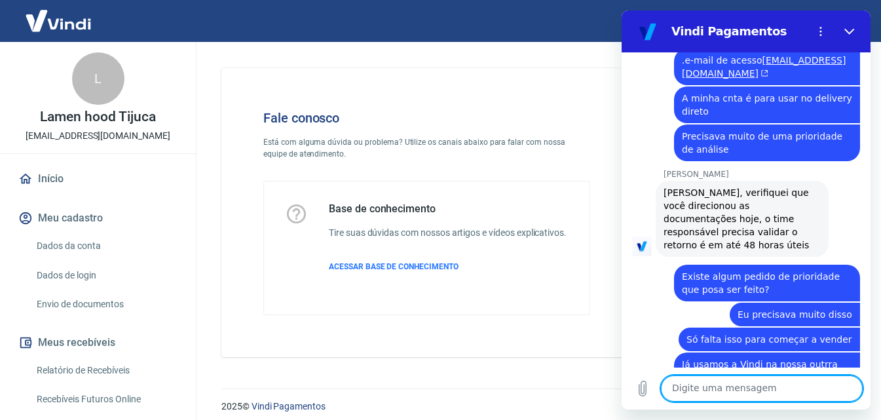
click at [782, 394] on textarea at bounding box center [762, 388] width 202 height 26
type textarea "Só isso."
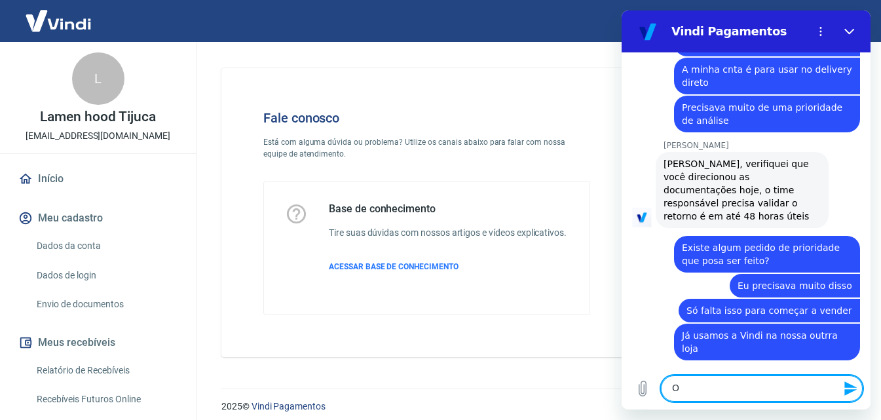
scroll to position [2124, 0]
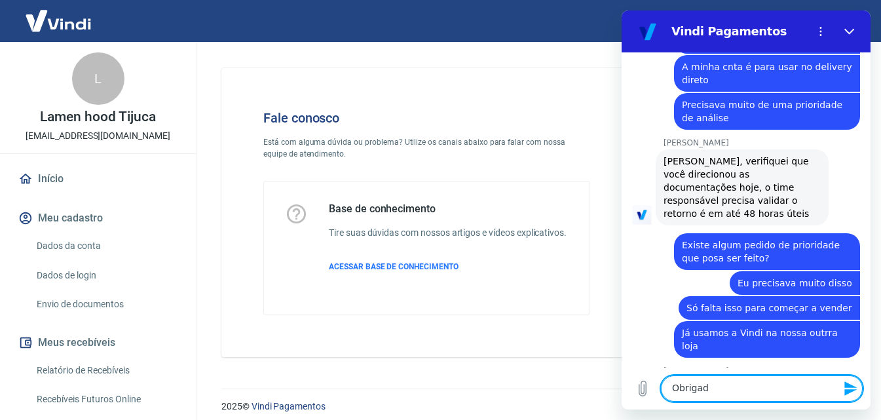
type textarea "Obrigado"
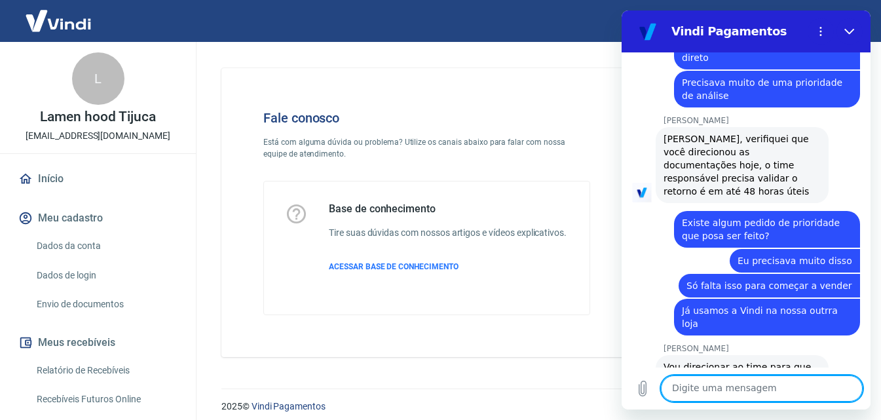
scroll to position [2149, 0]
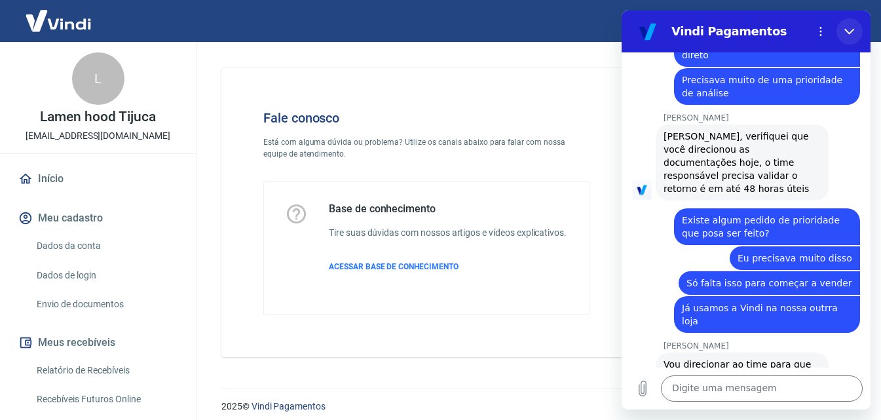
drag, startPoint x: 845, startPoint y: 33, endPoint x: 1434, endPoint y: 39, distance: 588.8
click at [845, 33] on icon "Fechar" at bounding box center [849, 31] width 10 height 10
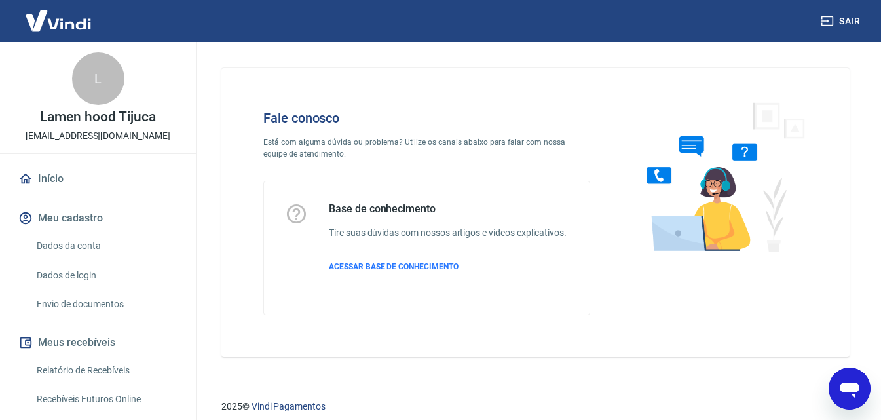
click at [826, 373] on div "Fale conosco Está com alguma dúvida ou problema? Utilize os canais abaixo para …" at bounding box center [535, 207] width 659 height 331
drag, startPoint x: 832, startPoint y: 379, endPoint x: 1661, endPoint y: 746, distance: 906.9
click at [832, 379] on div "Abrir janela de mensagens" at bounding box center [849, 388] width 39 height 39
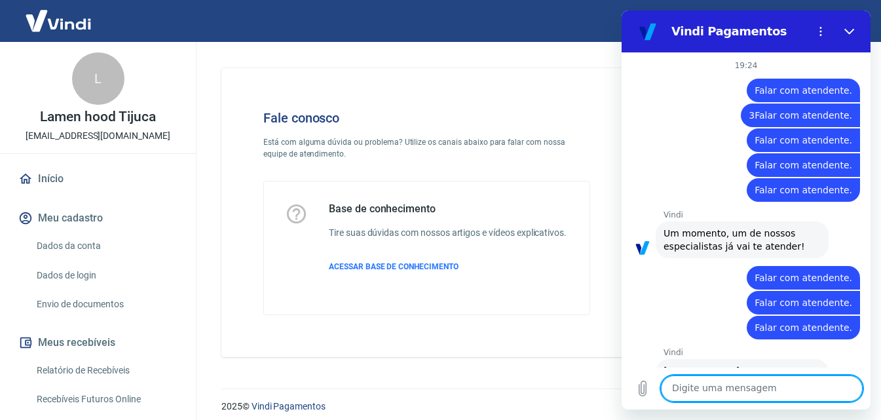
scroll to position [1090, 0]
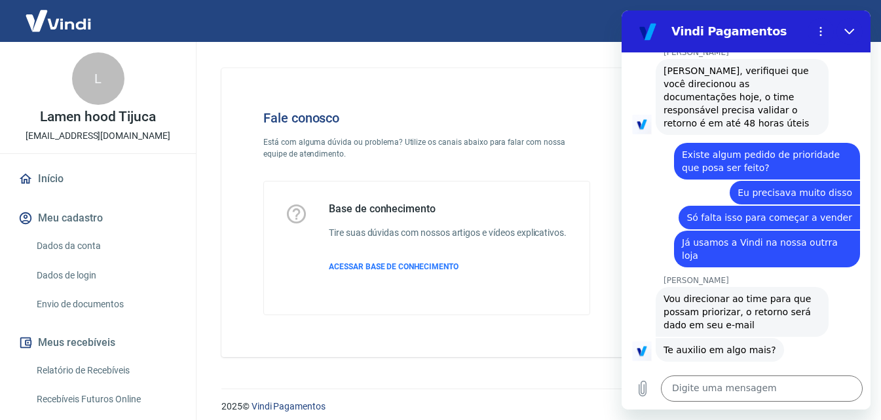
type textarea "x"
